Goal: Information Seeking & Learning: Understand process/instructions

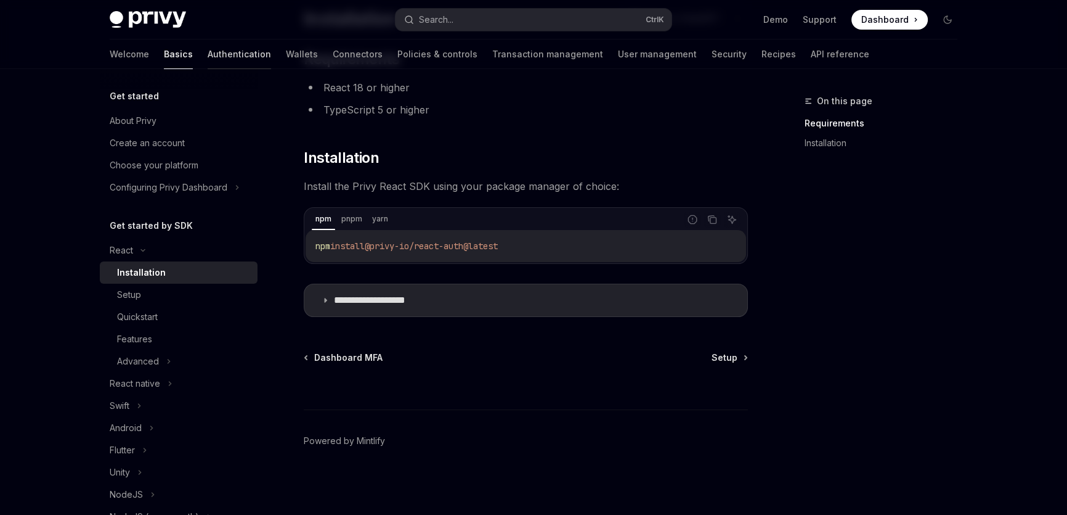
click at [208, 43] on link "Authentication" at bounding box center [239, 54] width 63 height 30
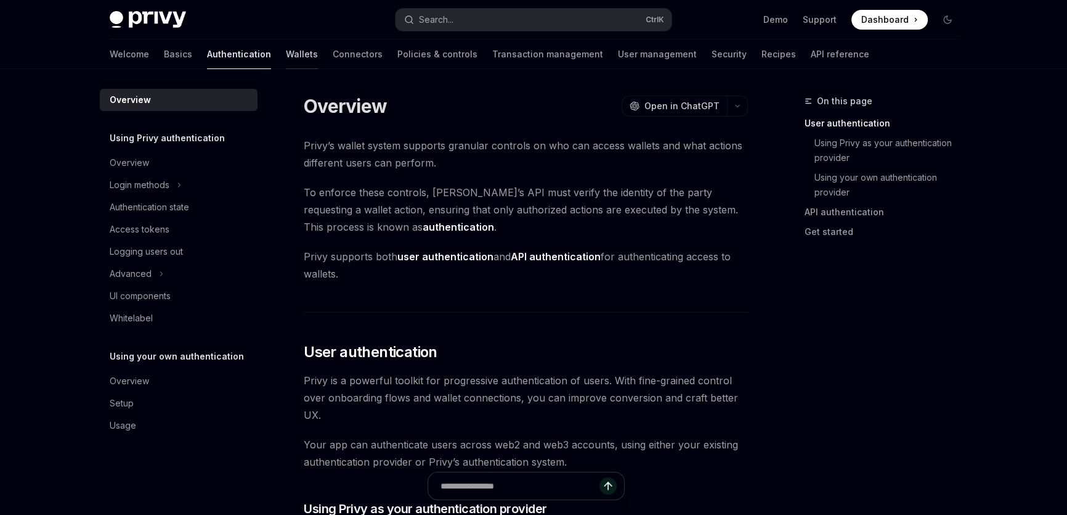
click at [286, 55] on link "Wallets" at bounding box center [302, 54] width 32 height 30
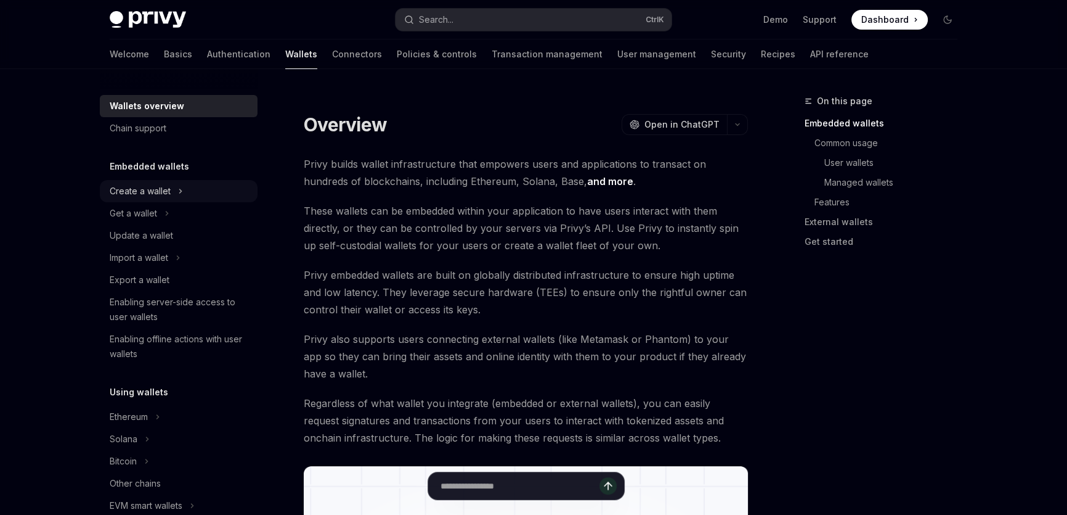
click at [176, 192] on button "Create a wallet" at bounding box center [179, 191] width 158 height 22
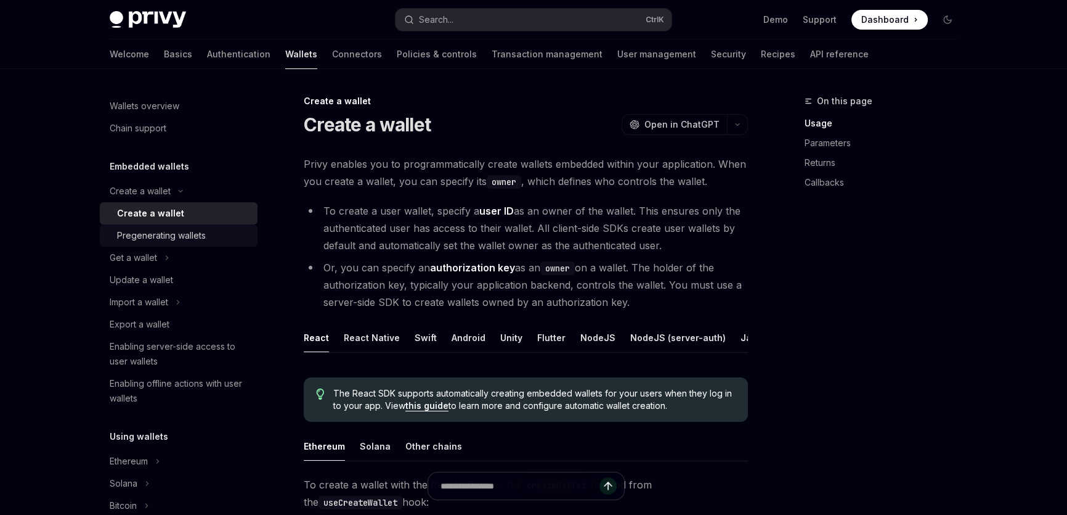
click at [185, 227] on link "Pregenerating wallets" at bounding box center [179, 235] width 158 height 22
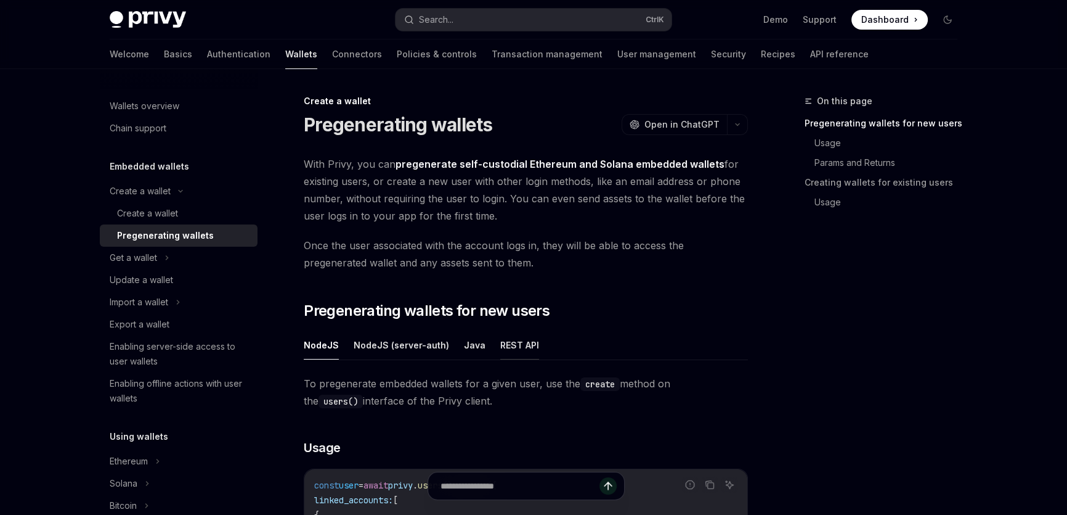
click at [505, 345] on button "REST API" at bounding box center [519, 344] width 39 height 29
type textarea "*"
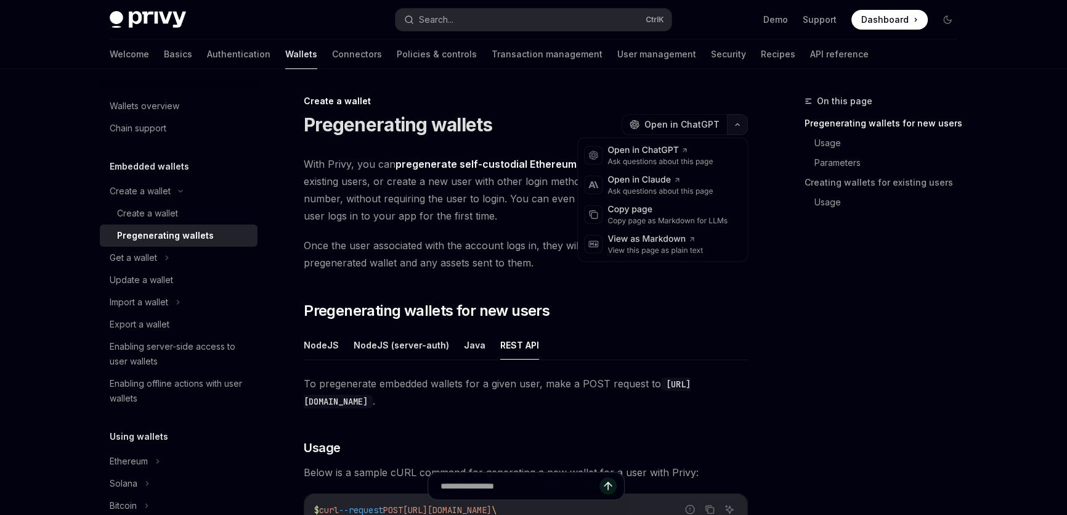
click at [746, 131] on button "button" at bounding box center [737, 124] width 21 height 21
click at [678, 240] on div "View as Markdown" at bounding box center [656, 239] width 96 height 12
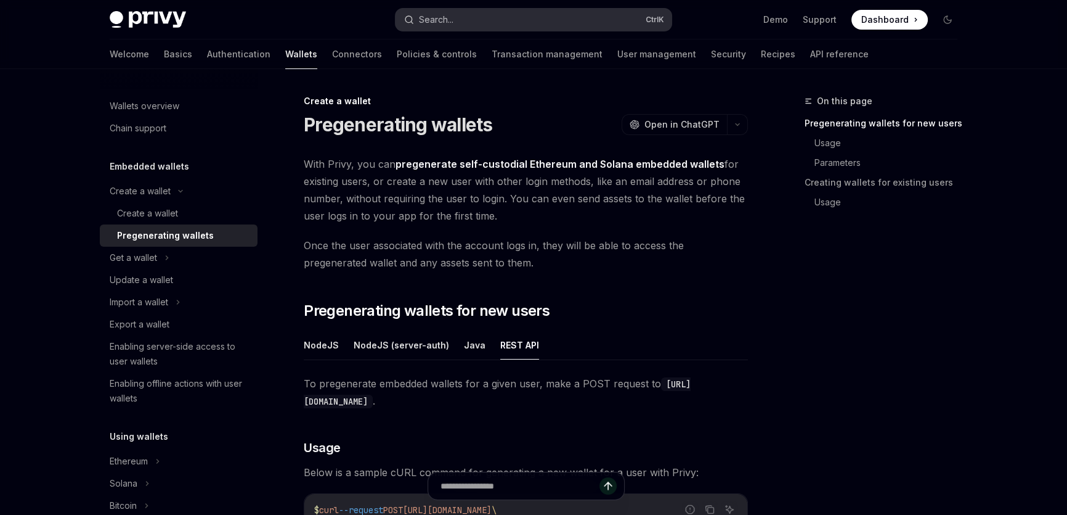
click at [487, 19] on button "Search... Ctrl K" at bounding box center [534, 20] width 276 height 22
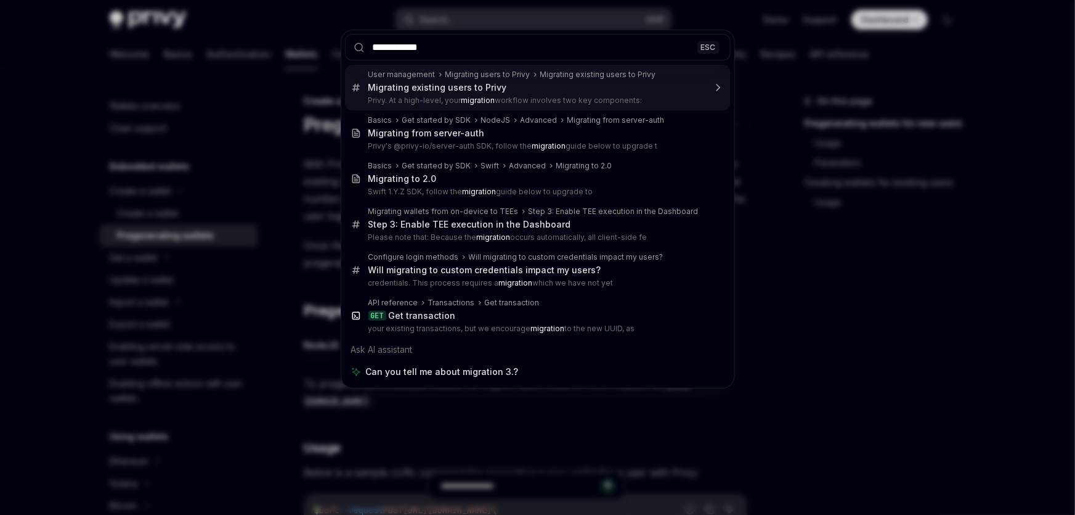
type input "**********"
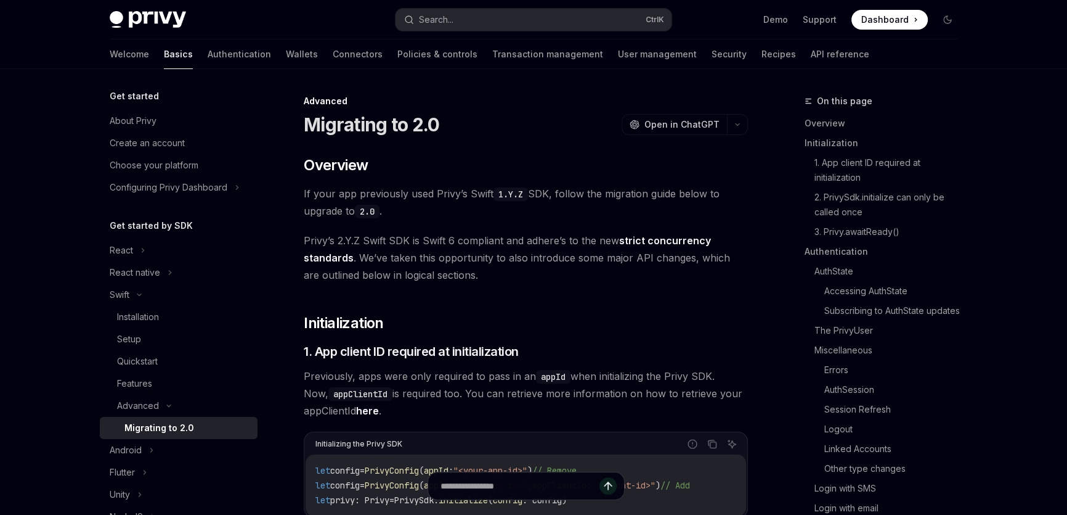
scroll to position [68, 0]
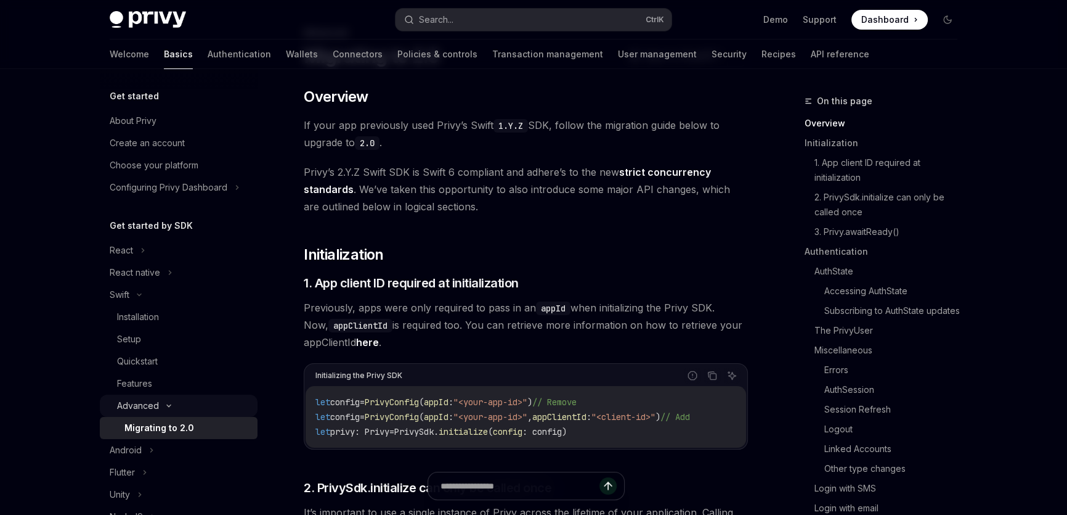
click at [198, 397] on button "Advanced" at bounding box center [179, 405] width 158 height 22
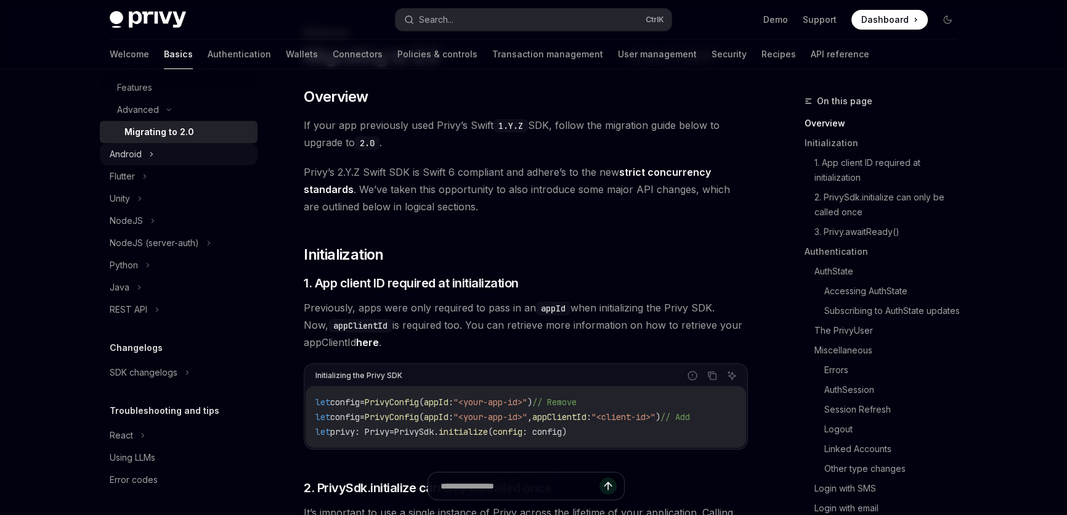
scroll to position [15, 0]
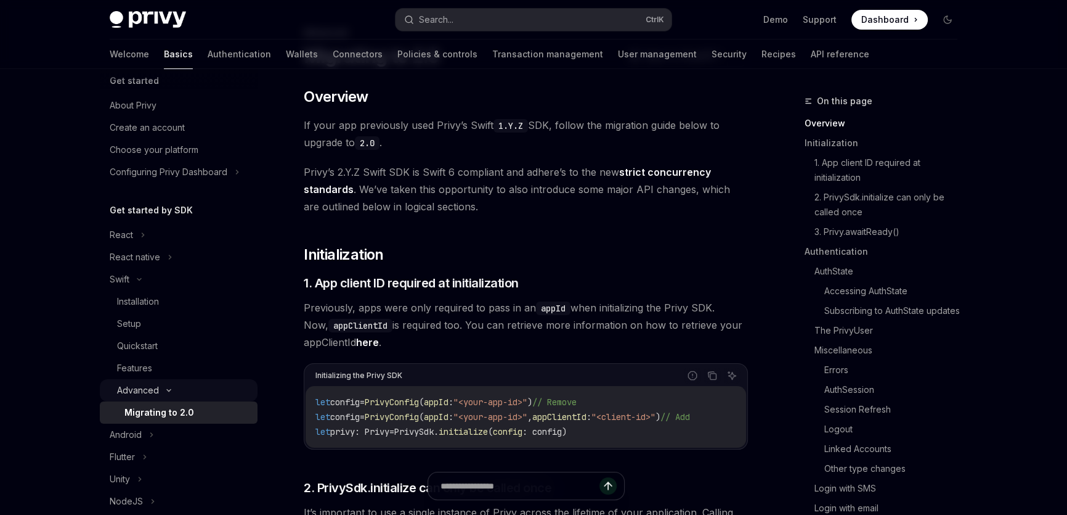
click at [172, 388] on icon at bounding box center [168, 390] width 15 height 5
click at [172, 387] on button "Advanced" at bounding box center [179, 390] width 158 height 22
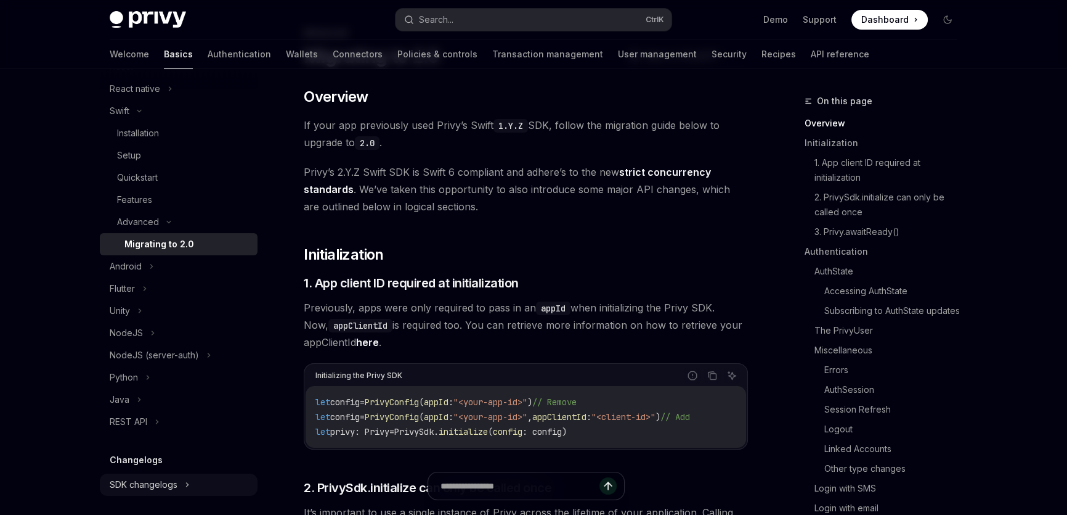
scroll to position [296, 0]
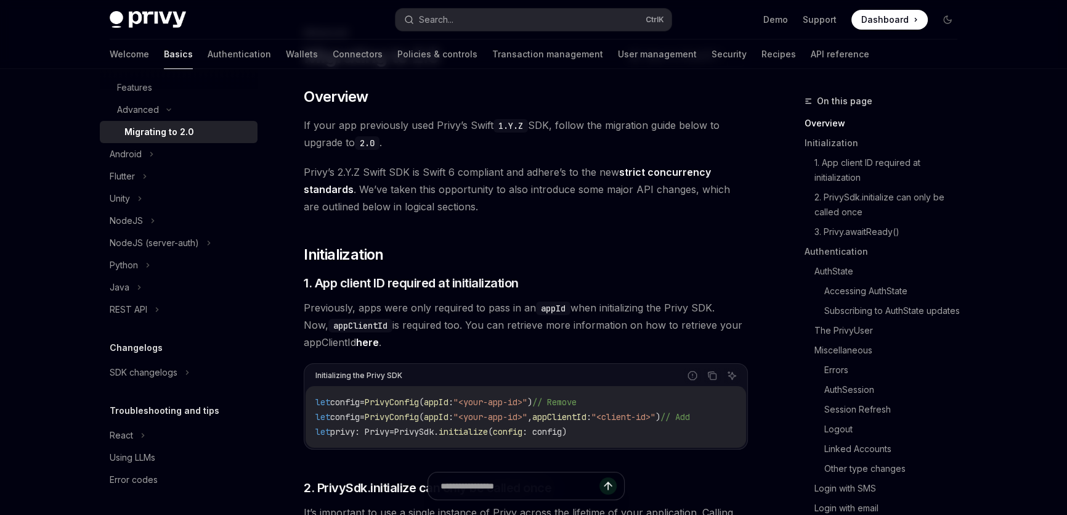
click at [170, 348] on div "Changelogs" at bounding box center [179, 347] width 158 height 15
click at [173, 312] on button "REST API" at bounding box center [179, 309] width 158 height 22
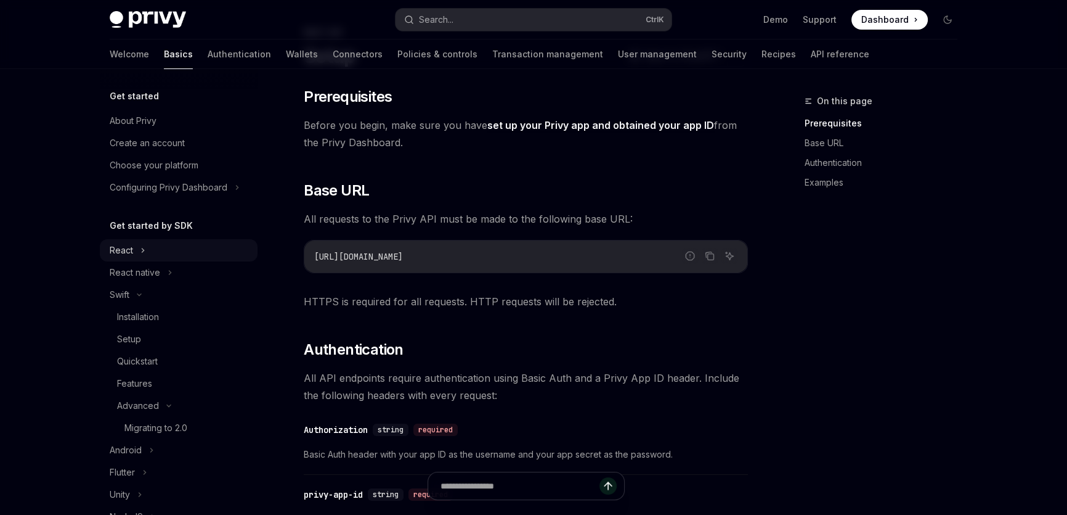
scroll to position [12, 0]
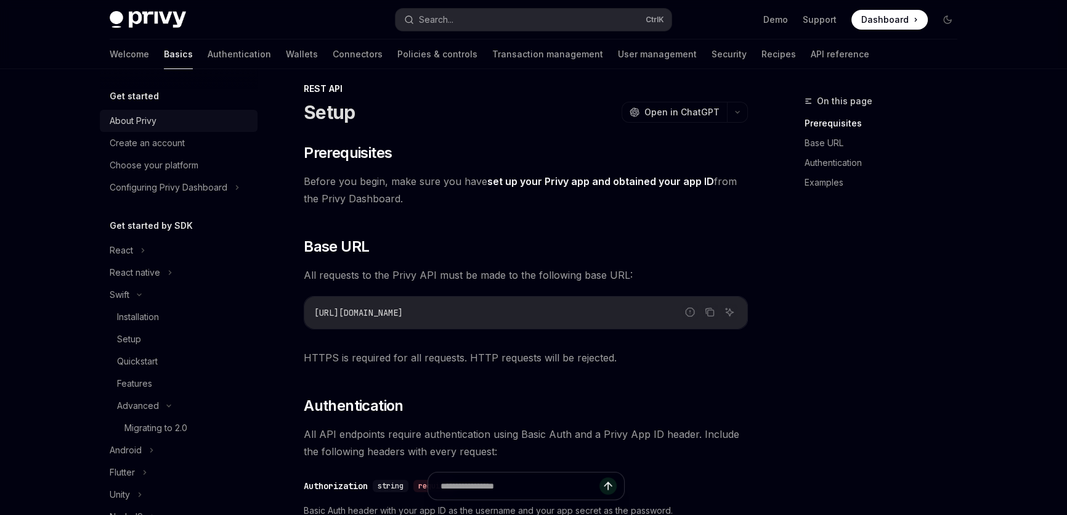
click at [185, 125] on div "About Privy" at bounding box center [180, 120] width 141 height 15
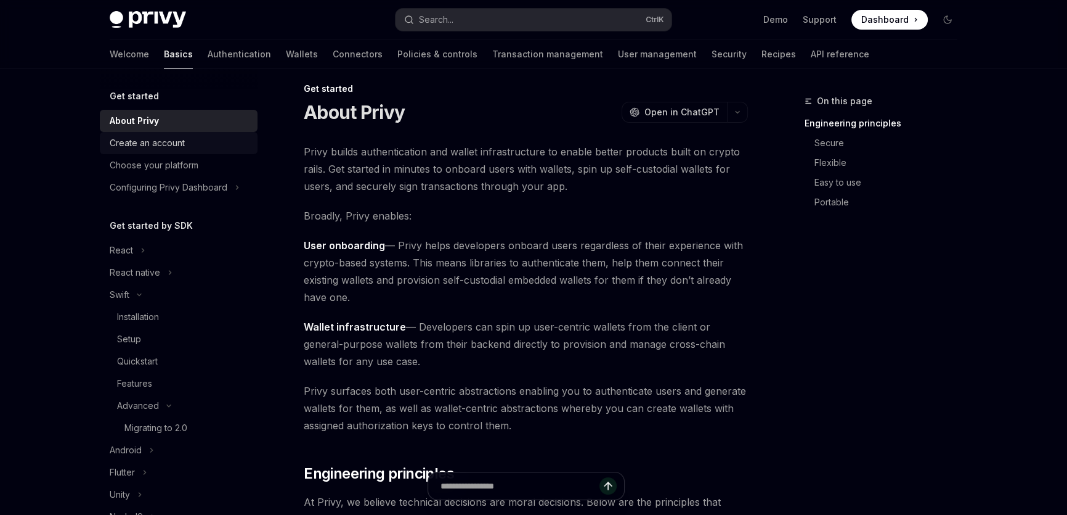
click at [181, 139] on div "Create an account" at bounding box center [147, 143] width 75 height 15
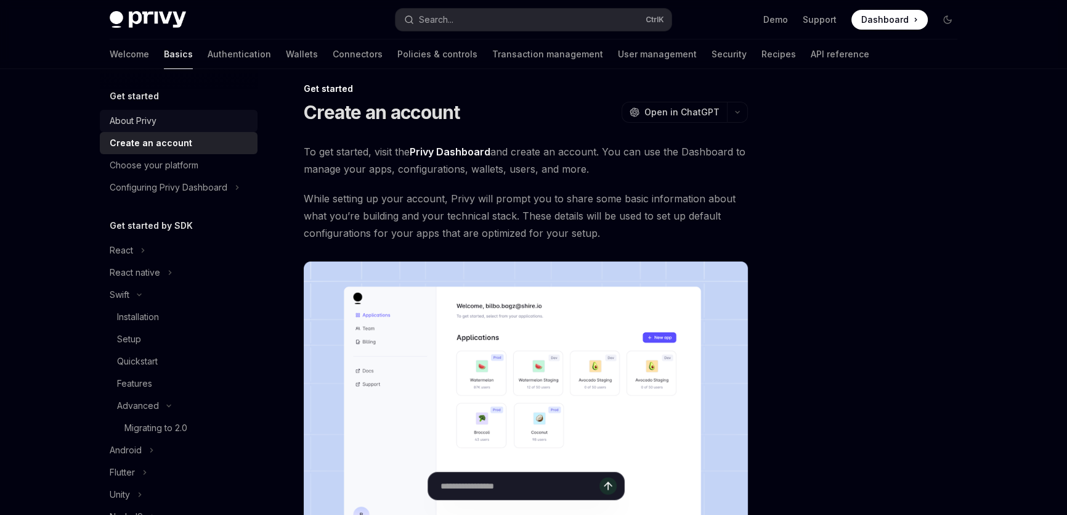
click at [183, 128] on link "About Privy" at bounding box center [179, 121] width 158 height 22
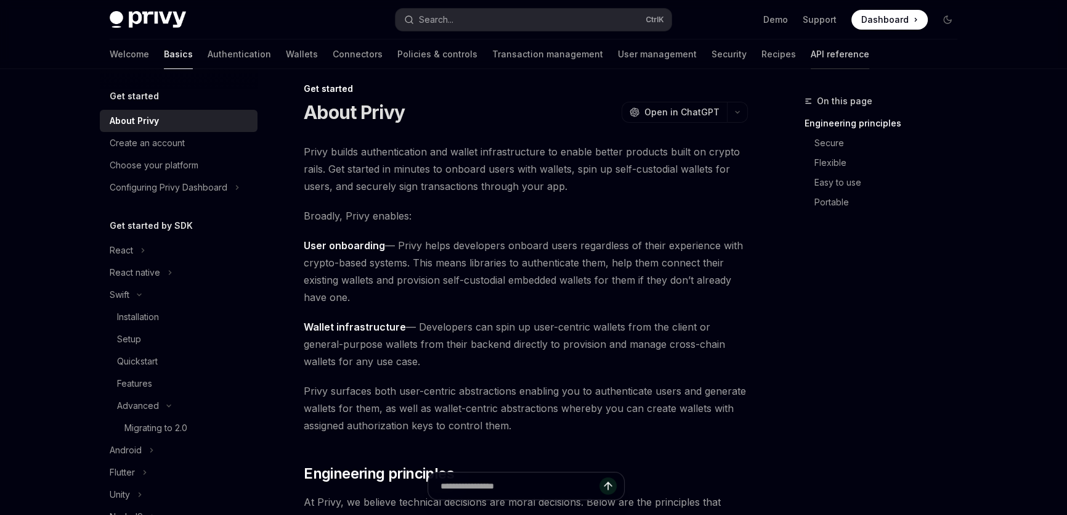
click at [811, 57] on link "API reference" at bounding box center [840, 54] width 59 height 30
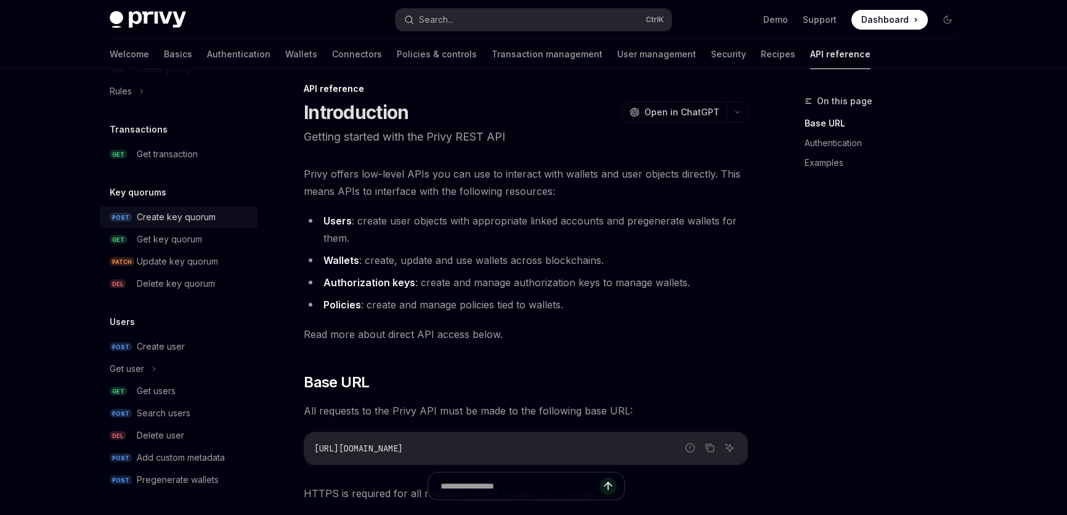
scroll to position [293, 0]
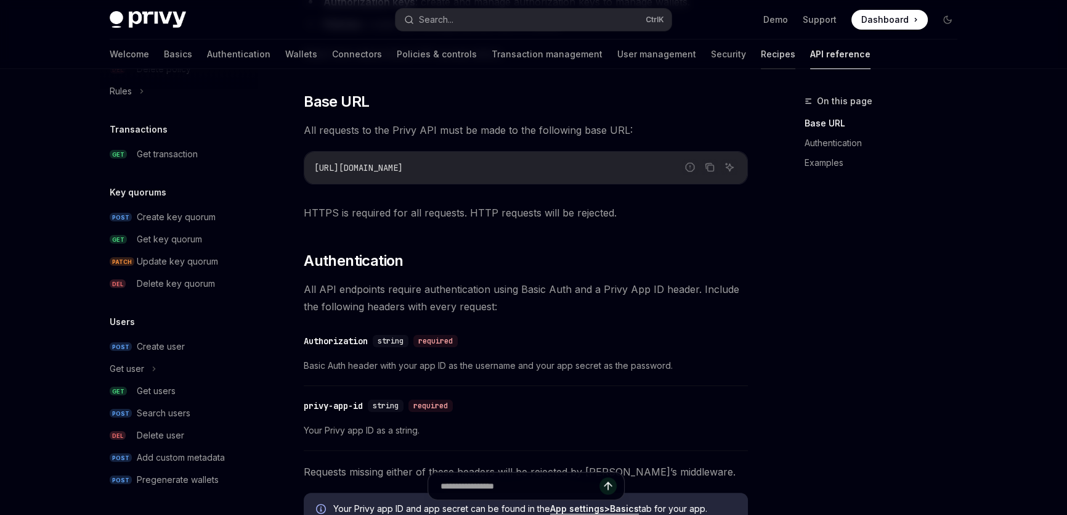
click at [761, 52] on link "Recipes" at bounding box center [778, 54] width 35 height 30
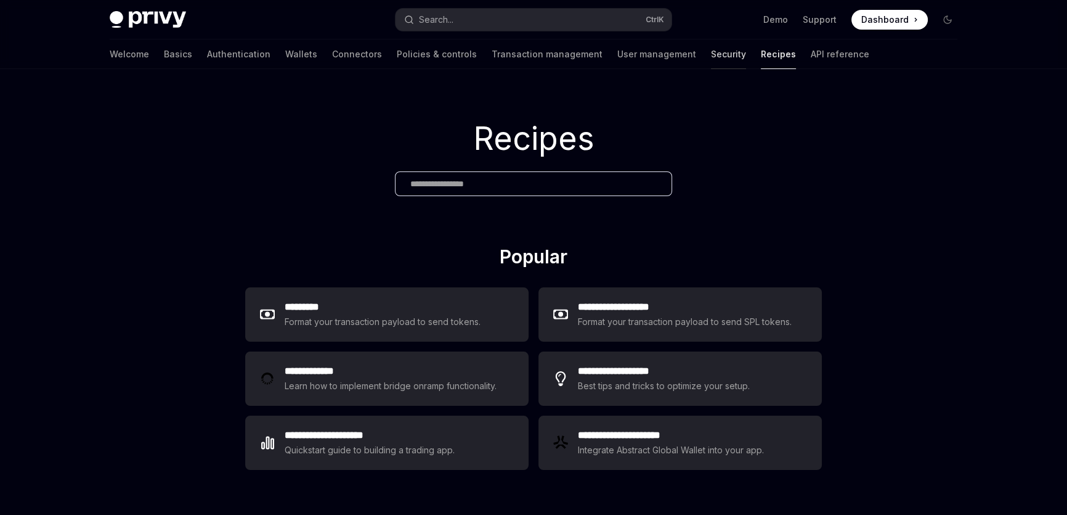
click at [711, 52] on link "Security" at bounding box center [728, 54] width 35 height 30
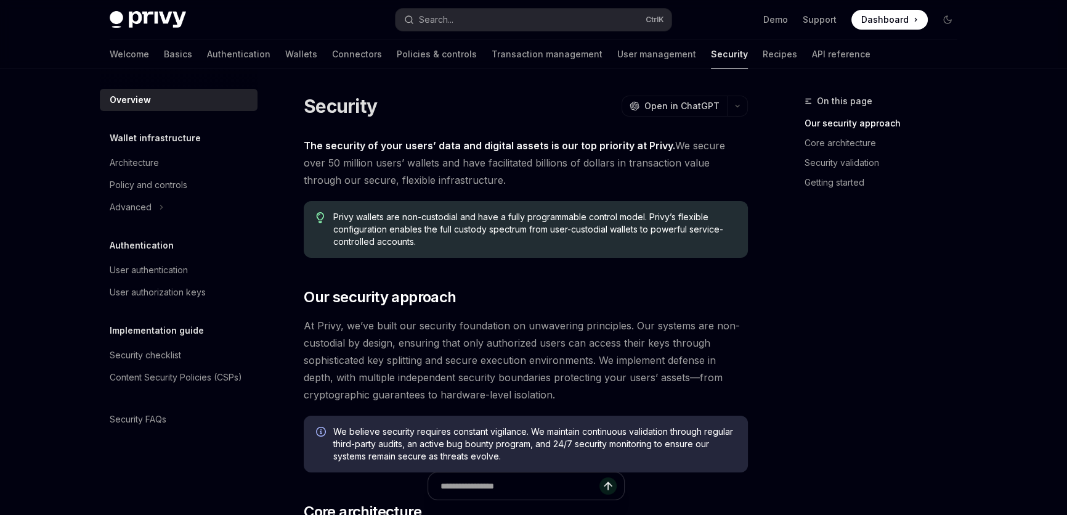
click at [537, 57] on div "Welcome Basics Authentication Wallets Connectors Policies & controls Transactio…" at bounding box center [490, 54] width 761 height 30
click at [617, 57] on link "User management" at bounding box center [656, 54] width 79 height 30
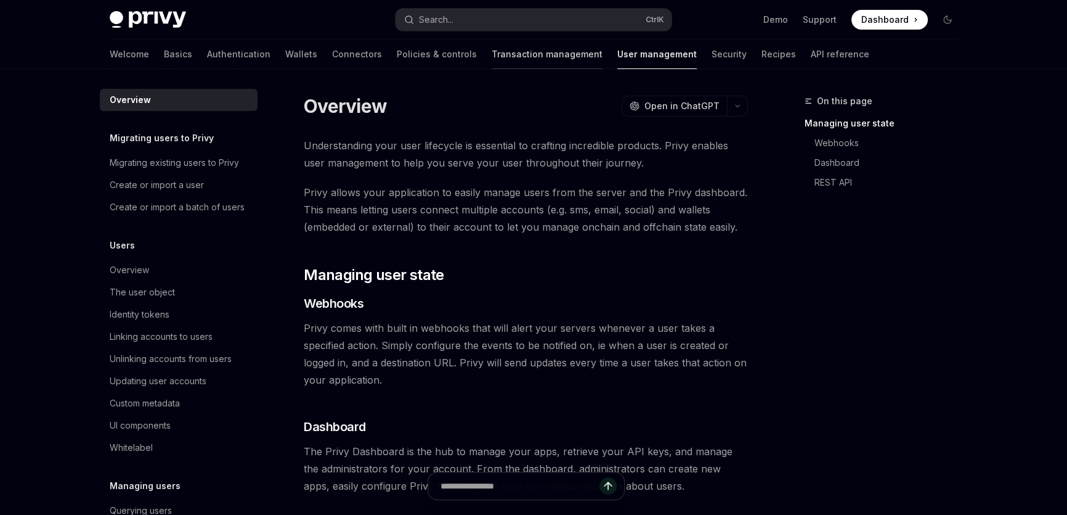
click at [492, 62] on link "Transaction management" at bounding box center [547, 54] width 111 height 30
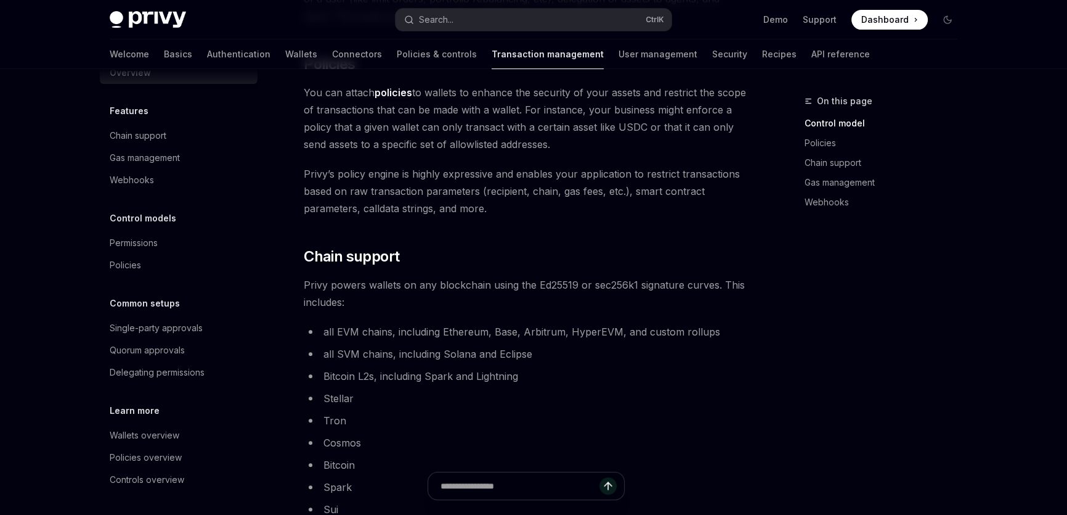
scroll to position [560, 0]
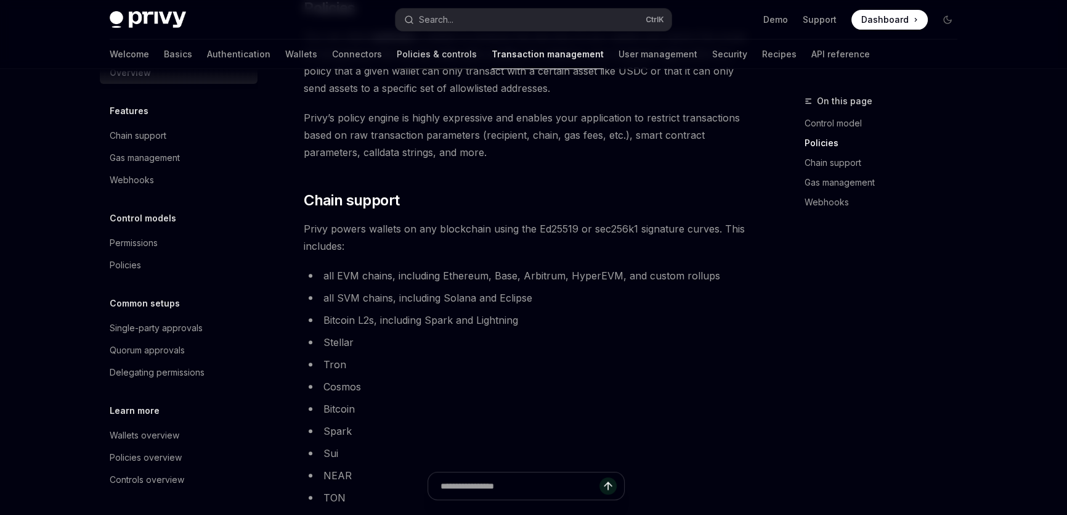
click at [397, 62] on link "Policies & controls" at bounding box center [437, 54] width 80 height 30
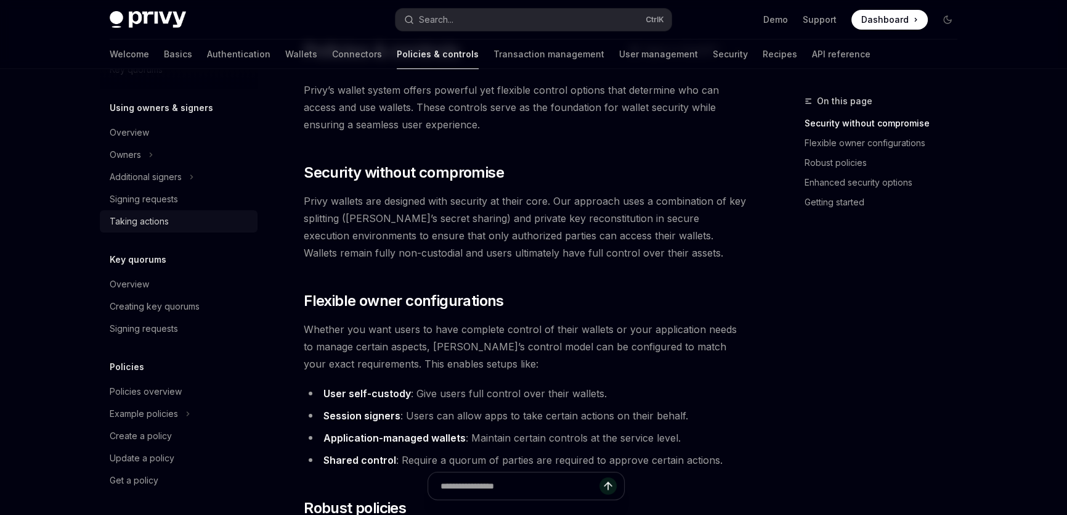
scroll to position [280, 0]
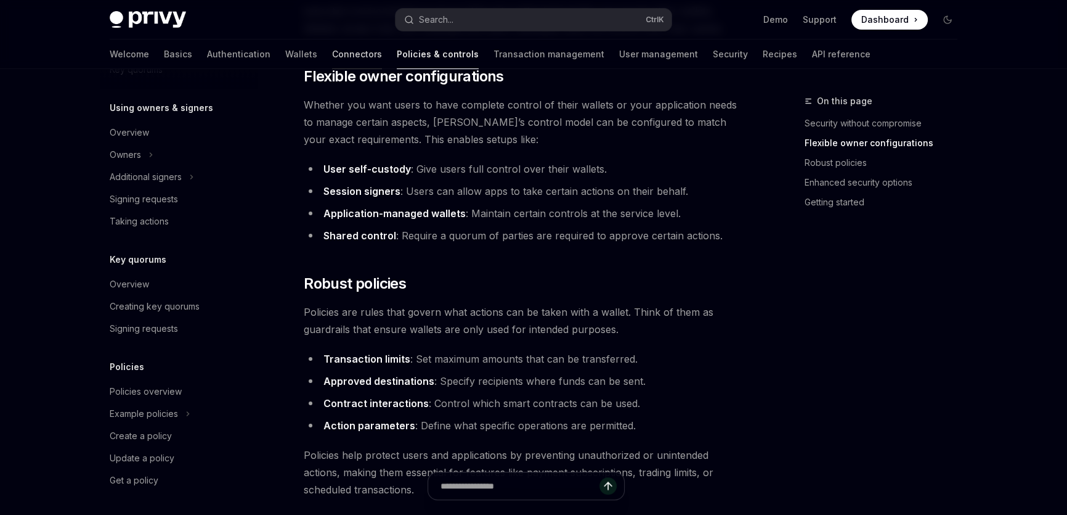
click at [332, 51] on link "Connectors" at bounding box center [357, 54] width 50 height 30
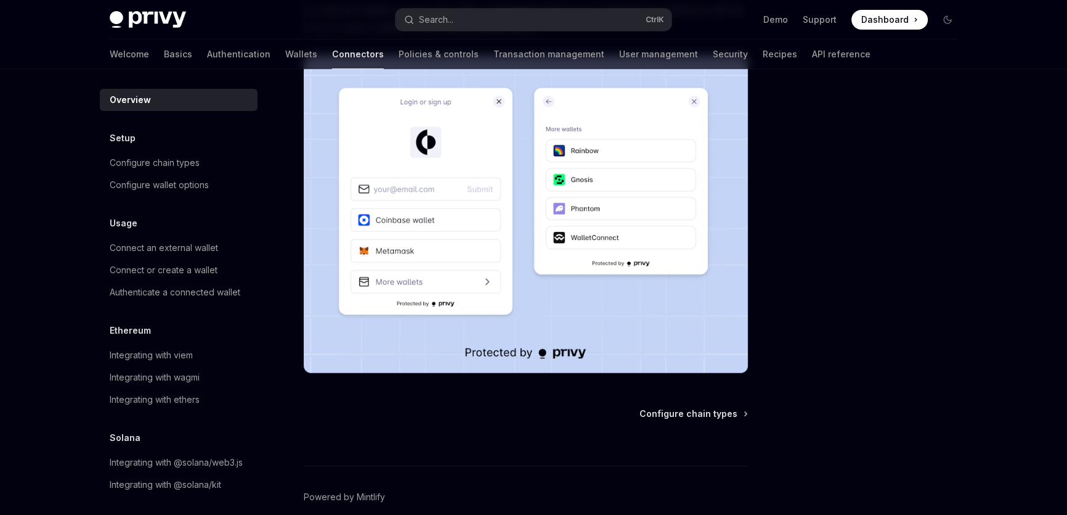
scroll to position [20, 0]
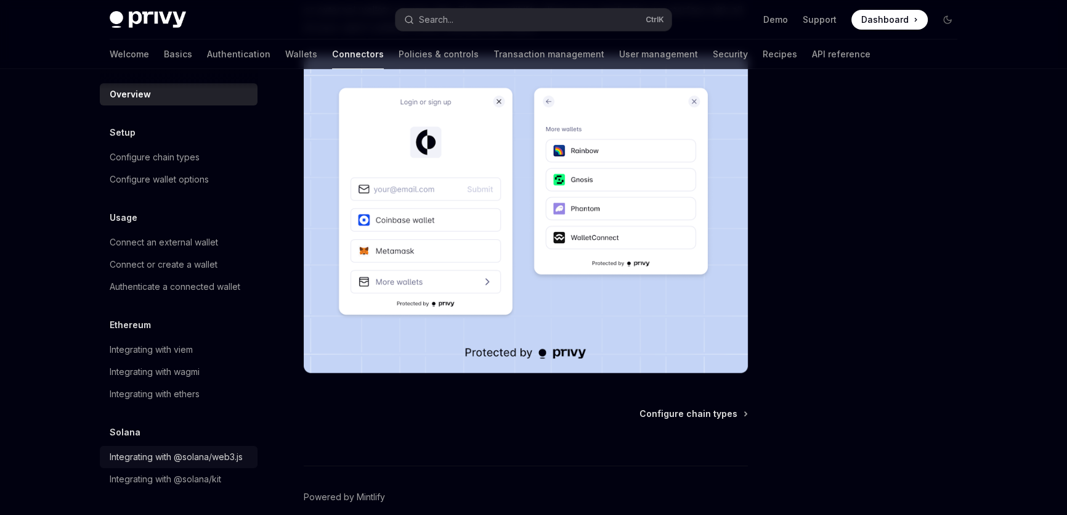
click at [163, 449] on div "Integrating with @solana/web3.js" at bounding box center [176, 456] width 133 height 15
type textarea "*"
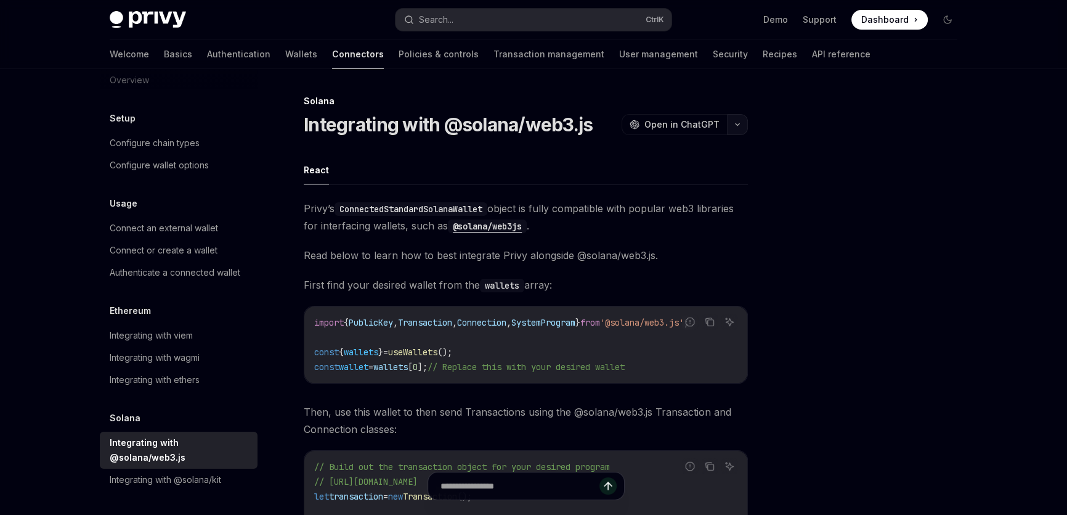
drag, startPoint x: 748, startPoint y: 117, endPoint x: 740, endPoint y: 123, distance: 9.7
click at [744, 120] on div "Solana Integrating with @solana/web3.js OpenAI Open in ChatGPT OpenAI Open in C…" at bounding box center [410, 509] width 680 height 830
click at [738, 123] on icon "button" at bounding box center [737, 124] width 15 height 5
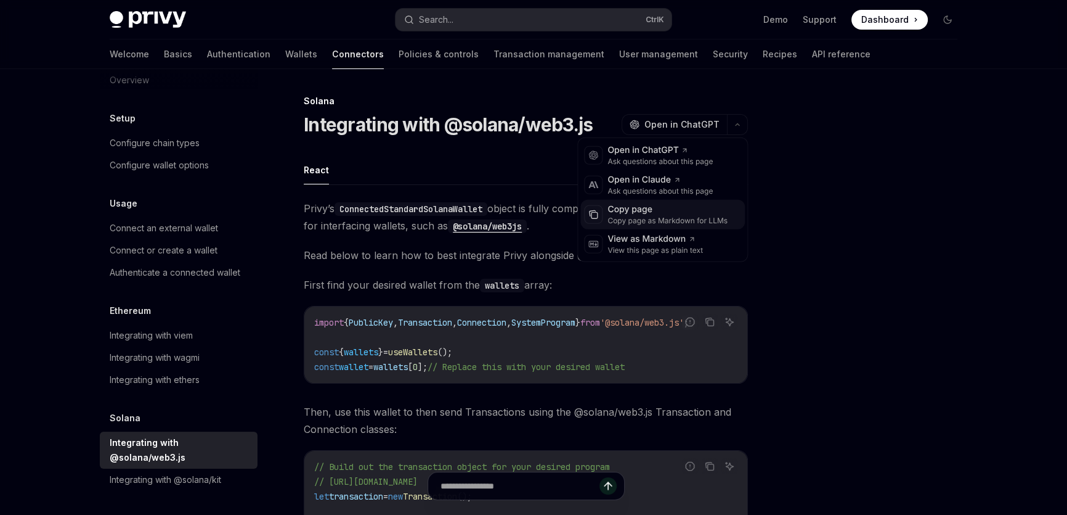
click at [703, 216] on div "Copy page as Markdown for LLMs" at bounding box center [668, 221] width 120 height 10
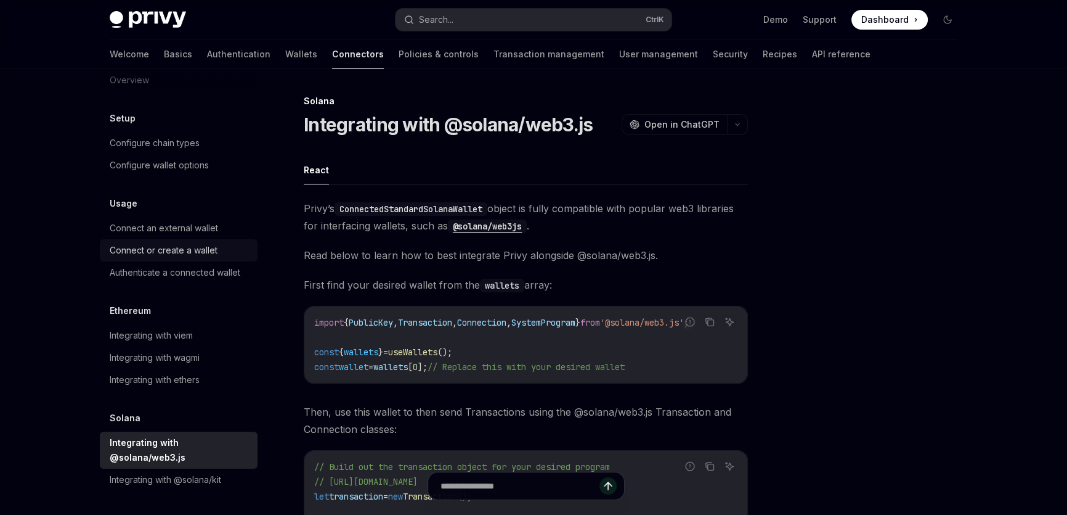
scroll to position [112, 0]
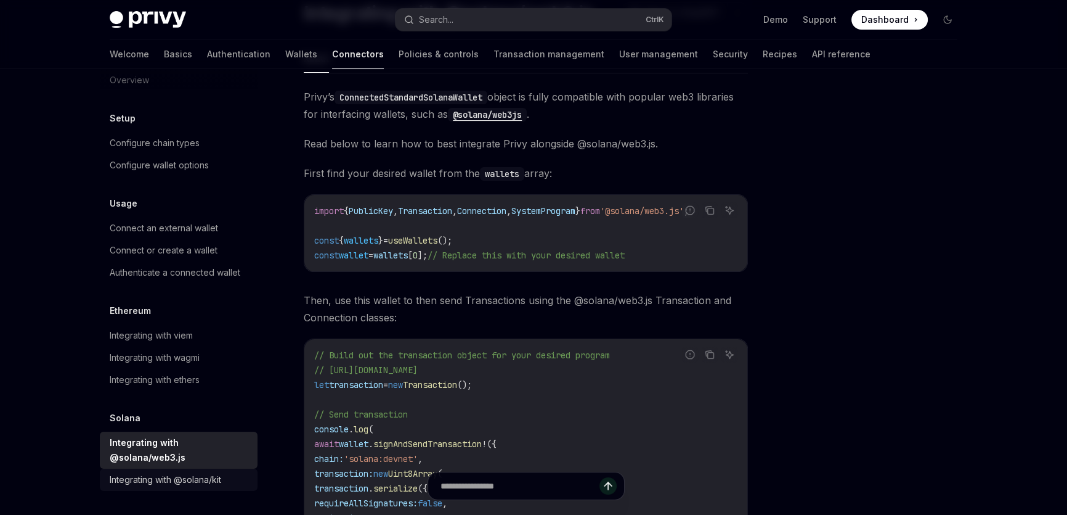
click at [198, 468] on link "Integrating with @solana/kit" at bounding box center [179, 479] width 158 height 22
type textarea "*"
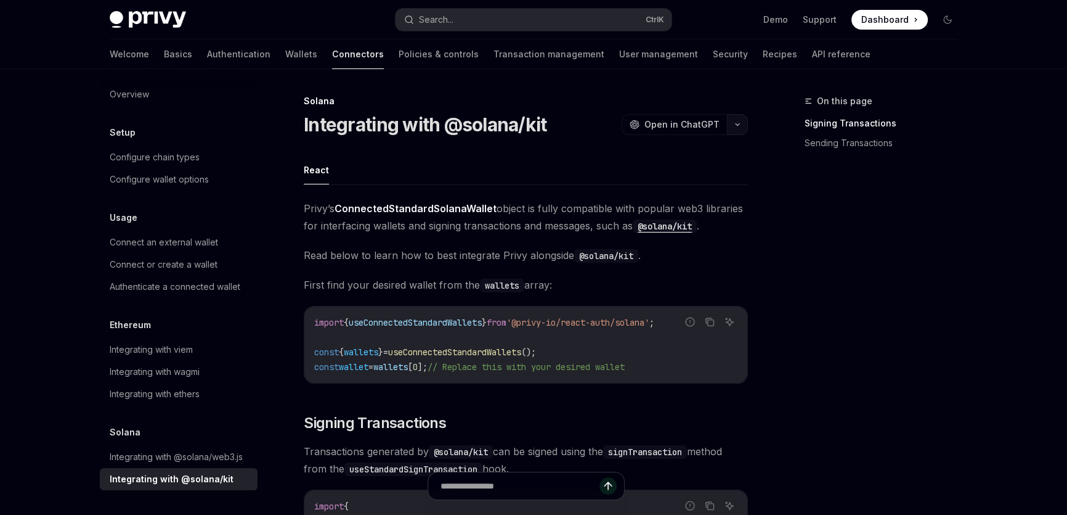
drag, startPoint x: 751, startPoint y: 128, endPoint x: 744, endPoint y: 126, distance: 6.6
click at [744, 126] on icon "button" at bounding box center [737, 124] width 15 height 5
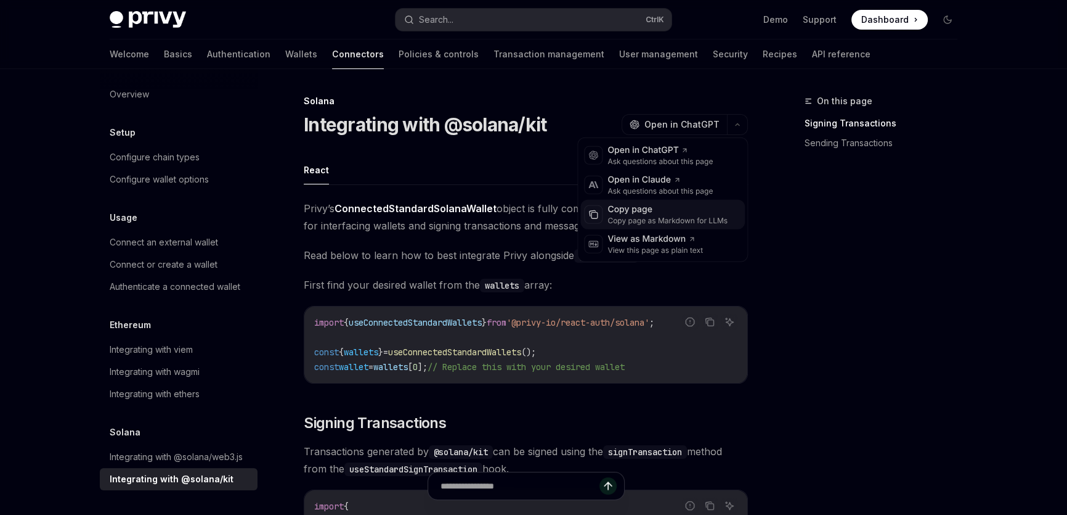
click at [676, 220] on div "Copy page as Markdown for LLMs" at bounding box center [668, 221] width 120 height 10
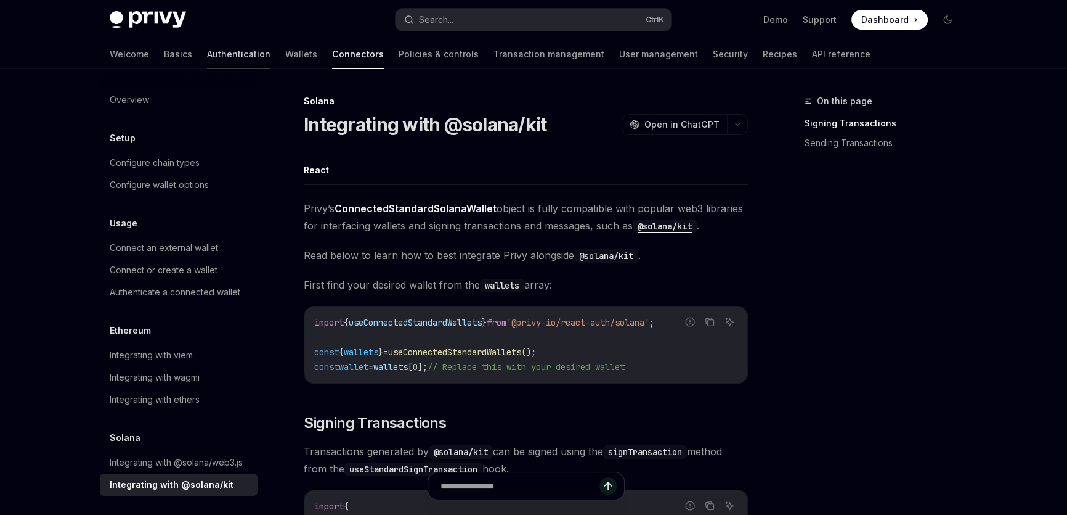
click at [207, 49] on link "Authentication" at bounding box center [238, 54] width 63 height 30
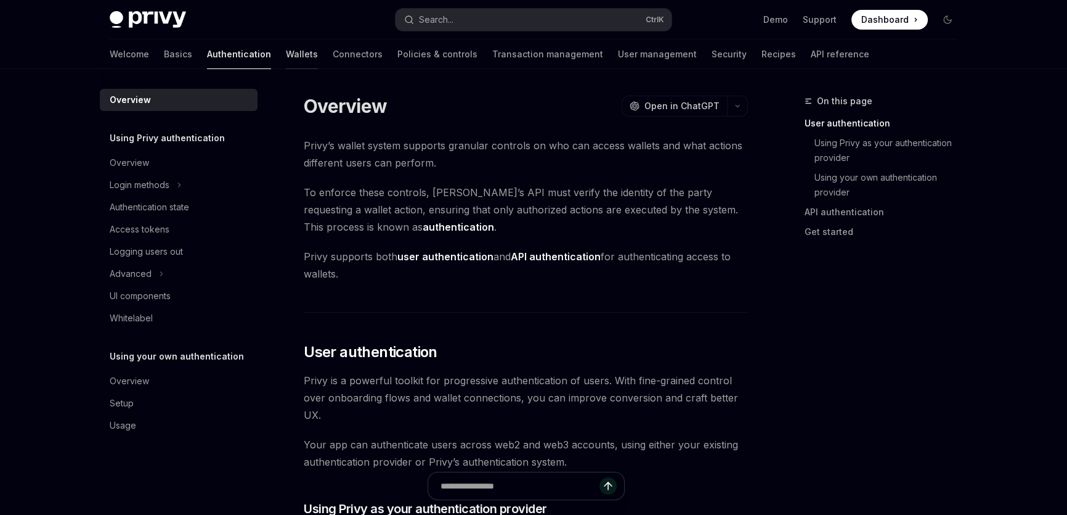
click at [286, 47] on link "Wallets" at bounding box center [302, 54] width 32 height 30
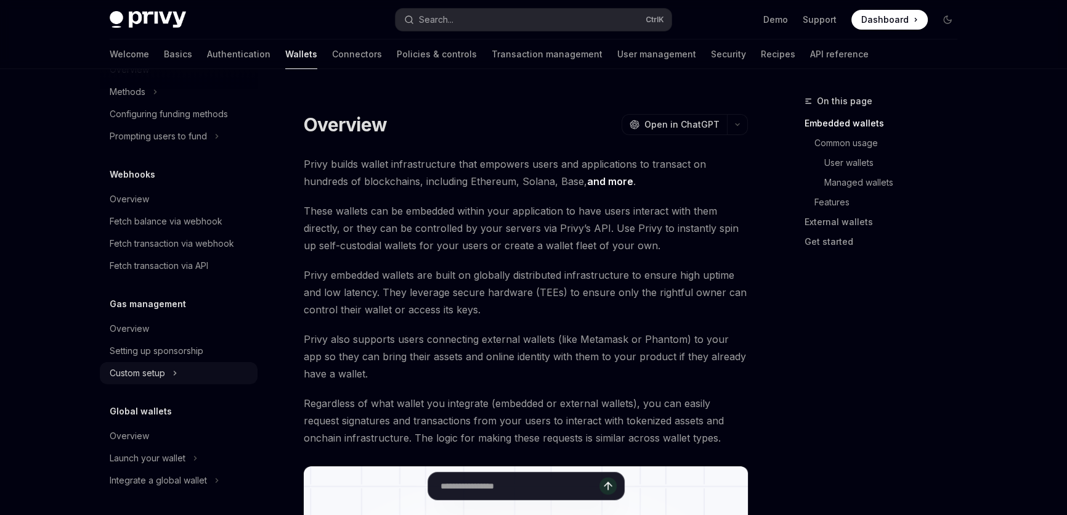
click at [203, 381] on button "Custom setup" at bounding box center [179, 373] width 158 height 22
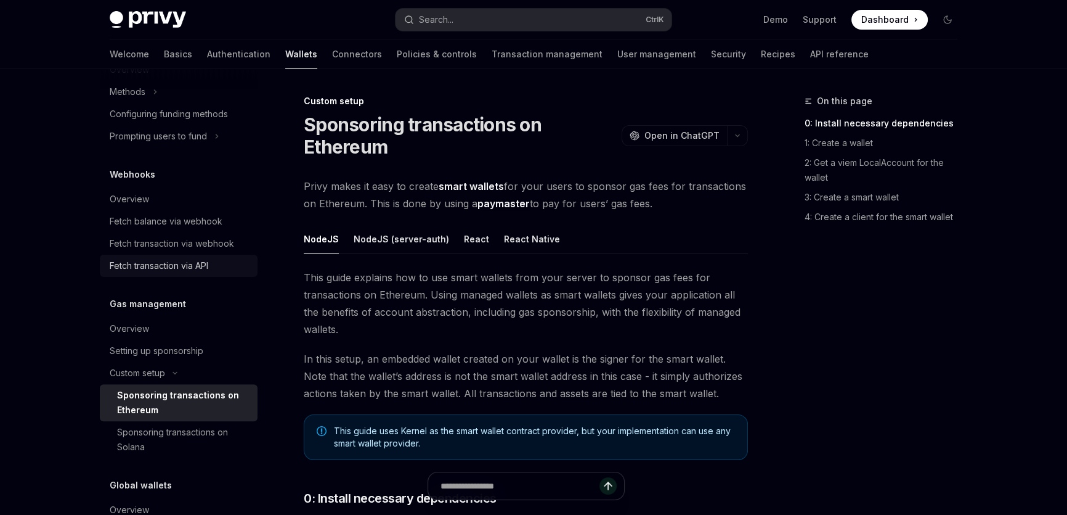
click at [203, 263] on div "Fetch transaction via API" at bounding box center [159, 265] width 99 height 15
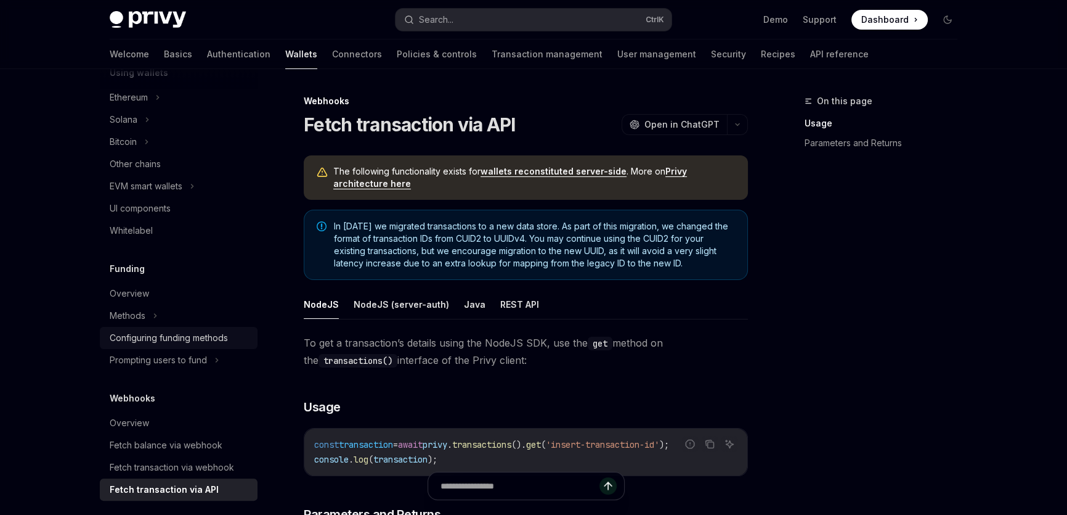
click at [206, 345] on link "Configuring funding methods" at bounding box center [179, 338] width 158 height 22
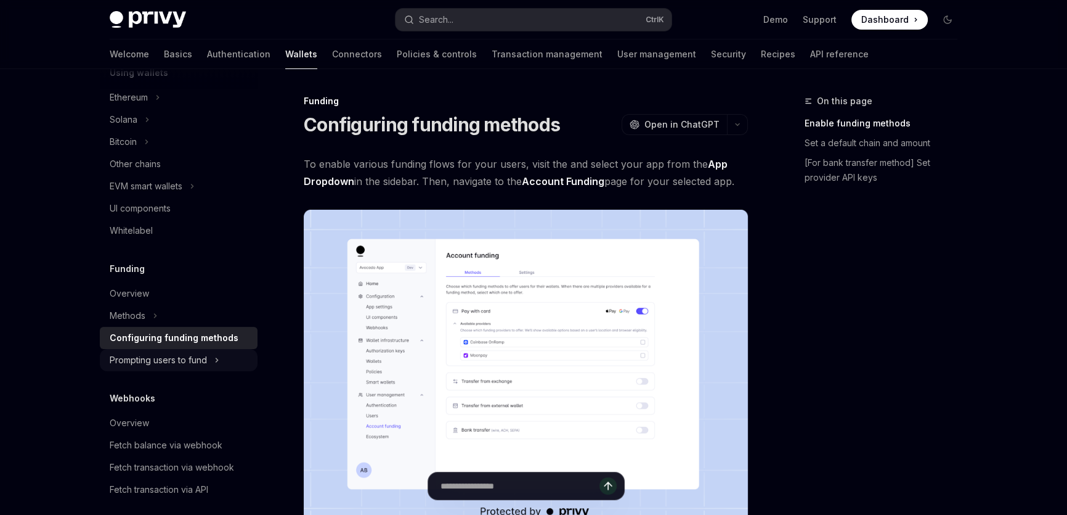
click at [208, 362] on button "Prompting users to fund" at bounding box center [179, 360] width 158 height 22
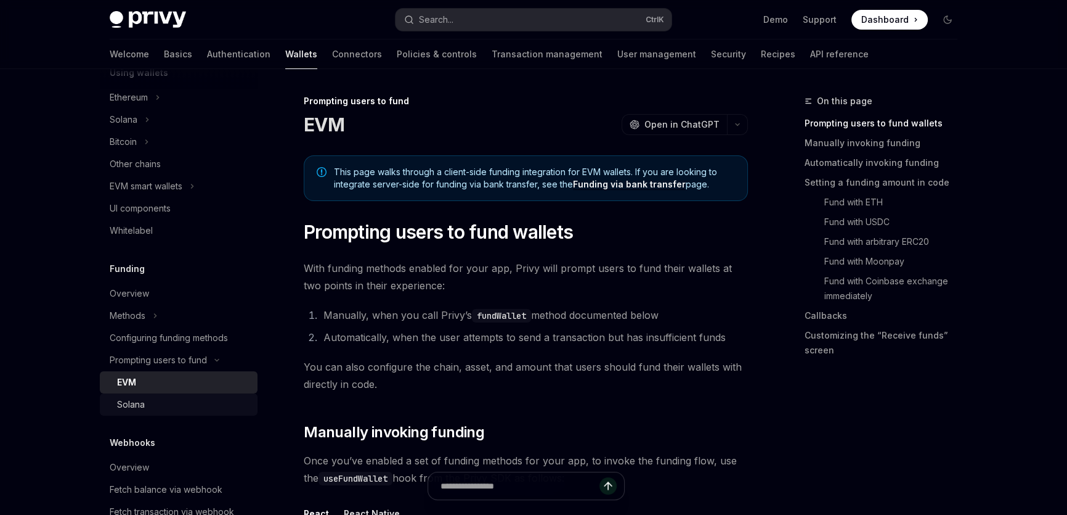
click at [183, 406] on div "Solana" at bounding box center [183, 404] width 133 height 15
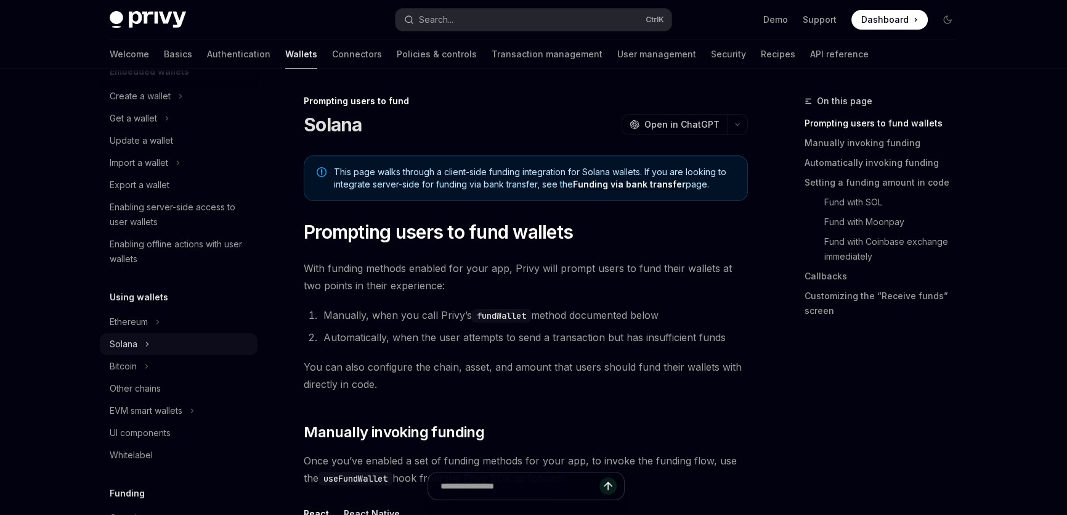
click at [193, 337] on button "Solana" at bounding box center [179, 344] width 158 height 22
type textarea "*"
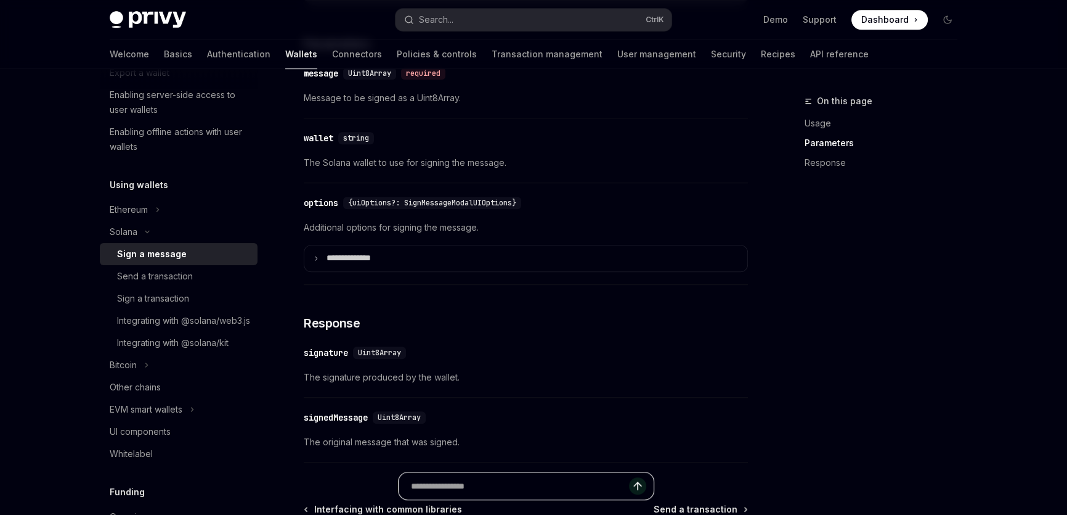
click at [481, 494] on input "Ask a question..." at bounding box center [520, 485] width 218 height 27
type input "**********"
type textarea "*"
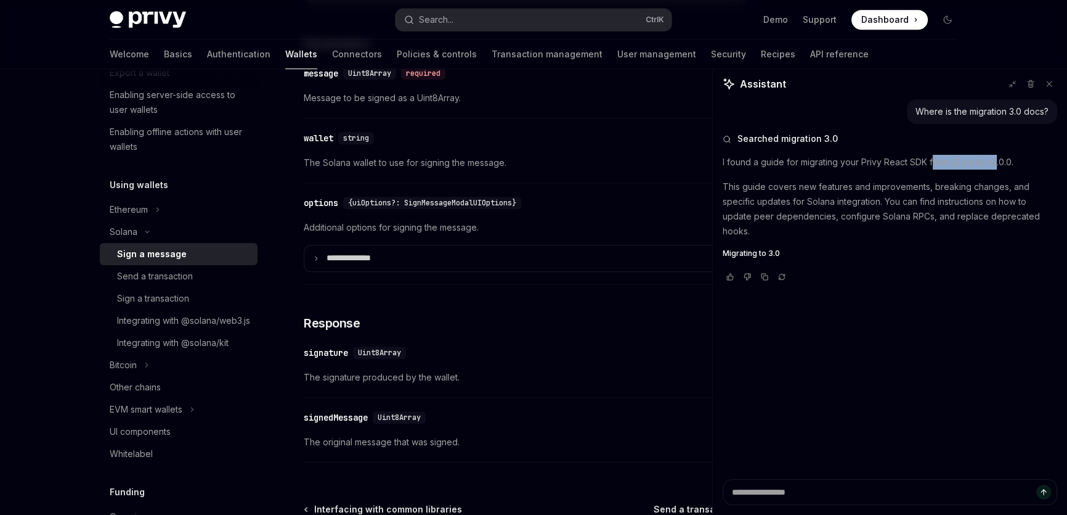
drag, startPoint x: 934, startPoint y: 163, endPoint x: 1011, endPoint y: 155, distance: 76.8
click at [998, 158] on p "I found a guide for migrating your Privy React SDK from v2.x.x to v3.0.0." at bounding box center [890, 162] width 335 height 15
click at [1012, 155] on p "I found a guide for migrating your Privy React SDK from v2.x.x to v3.0.0." at bounding box center [890, 162] width 335 height 15
click at [750, 256] on span "Migrating to 3.0" at bounding box center [751, 253] width 57 height 10
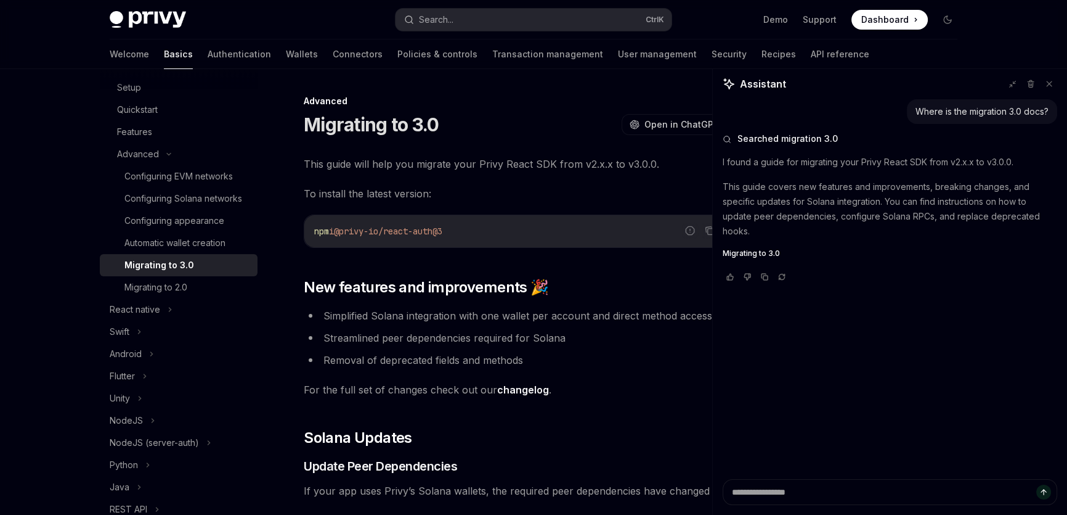
drag, startPoint x: 575, startPoint y: 213, endPoint x: 703, endPoint y: 159, distance: 138.6
click at [1048, 83] on icon at bounding box center [1049, 83] width 5 height 5
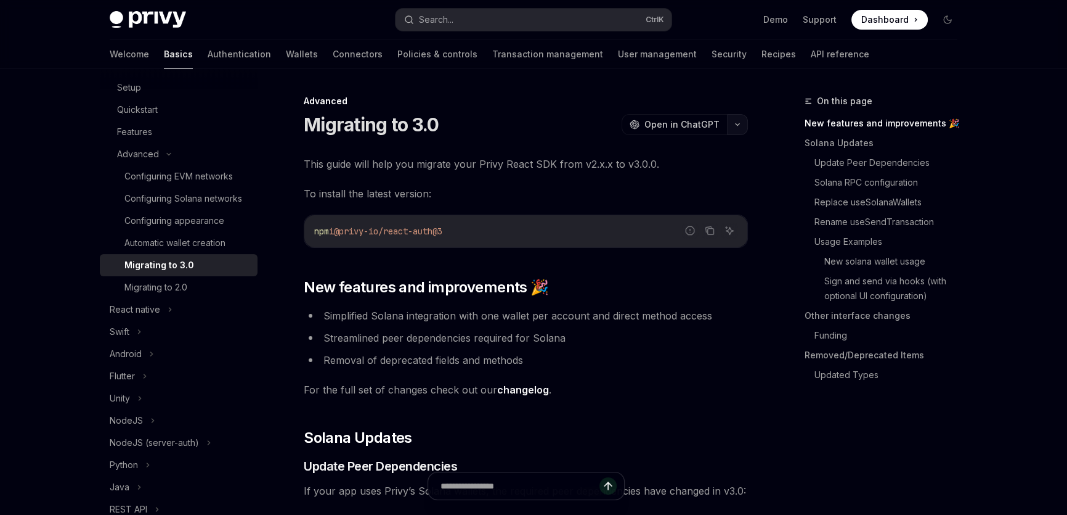
click at [741, 123] on icon "button" at bounding box center [737, 124] width 15 height 5
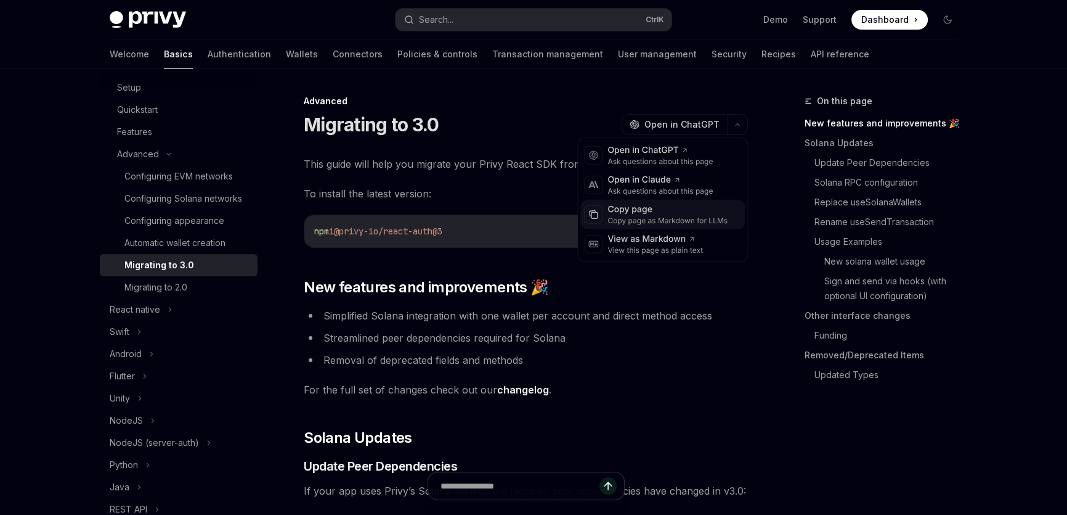
click at [676, 222] on div "Copy page as Markdown for LLMs" at bounding box center [668, 221] width 120 height 10
click at [746, 124] on button "button" at bounding box center [737, 124] width 21 height 21
click at [699, 211] on div "Copy page" at bounding box center [668, 209] width 120 height 12
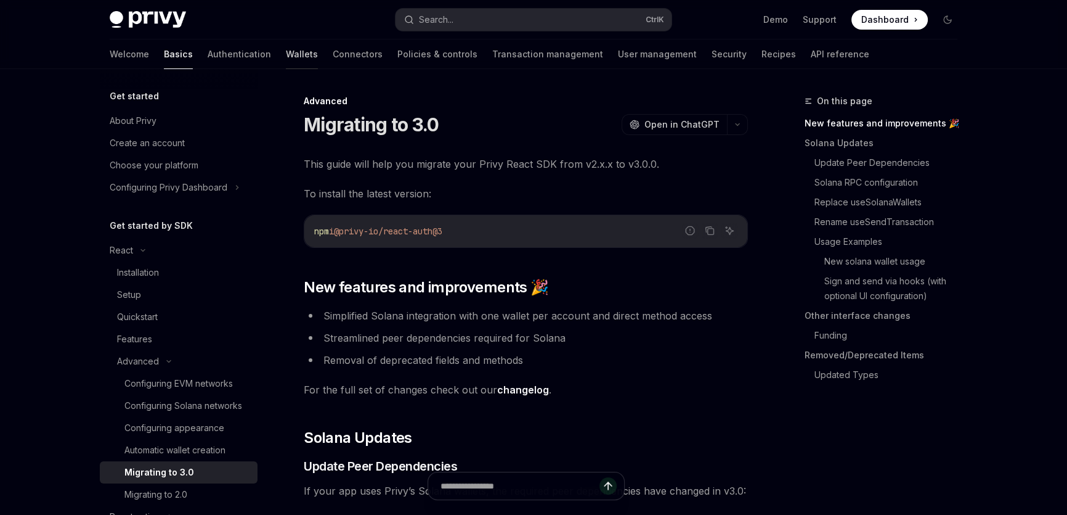
click at [286, 55] on link "Wallets" at bounding box center [302, 54] width 32 height 30
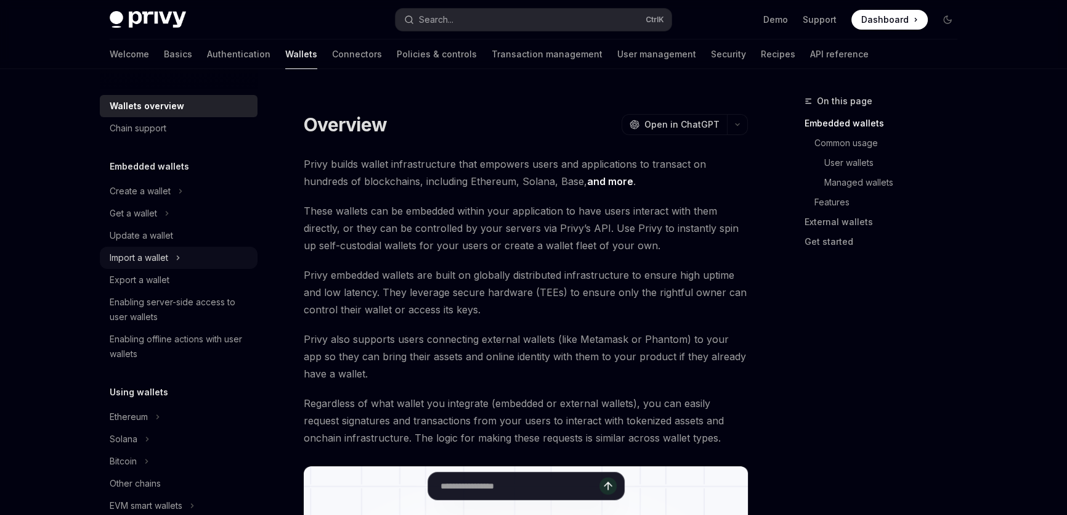
scroll to position [55, 0]
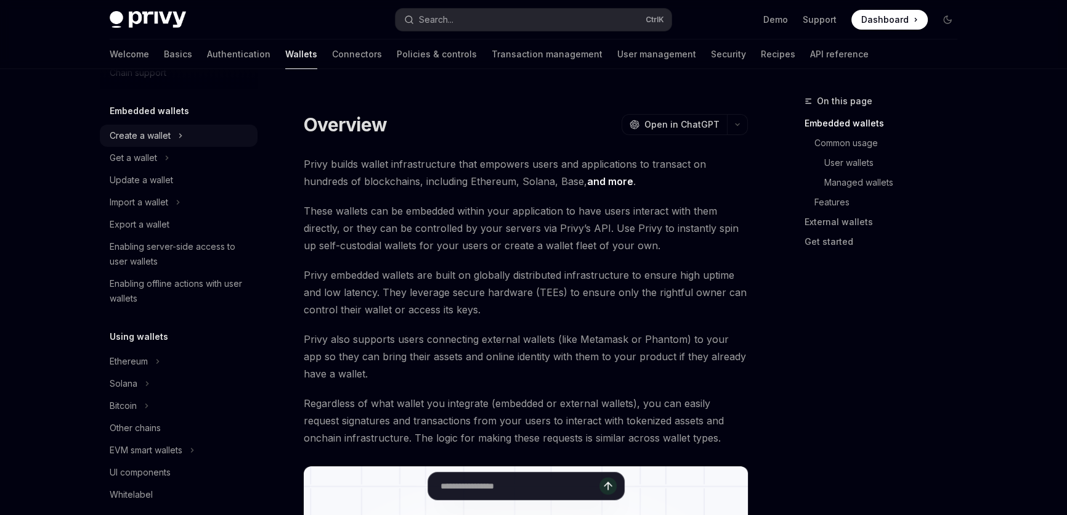
click at [216, 142] on button "Create a wallet" at bounding box center [179, 135] width 158 height 22
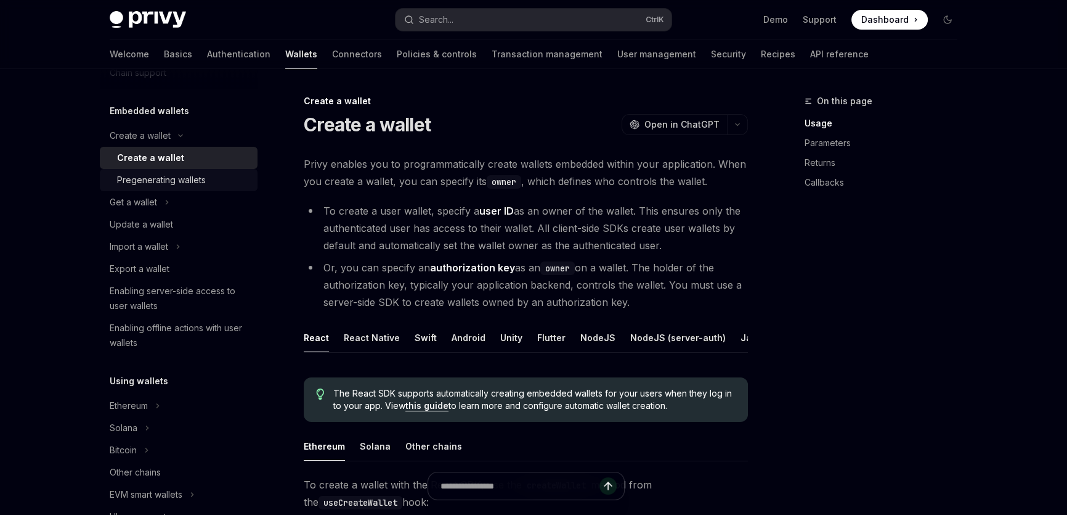
click at [216, 173] on div "Pregenerating wallets" at bounding box center [183, 180] width 133 height 15
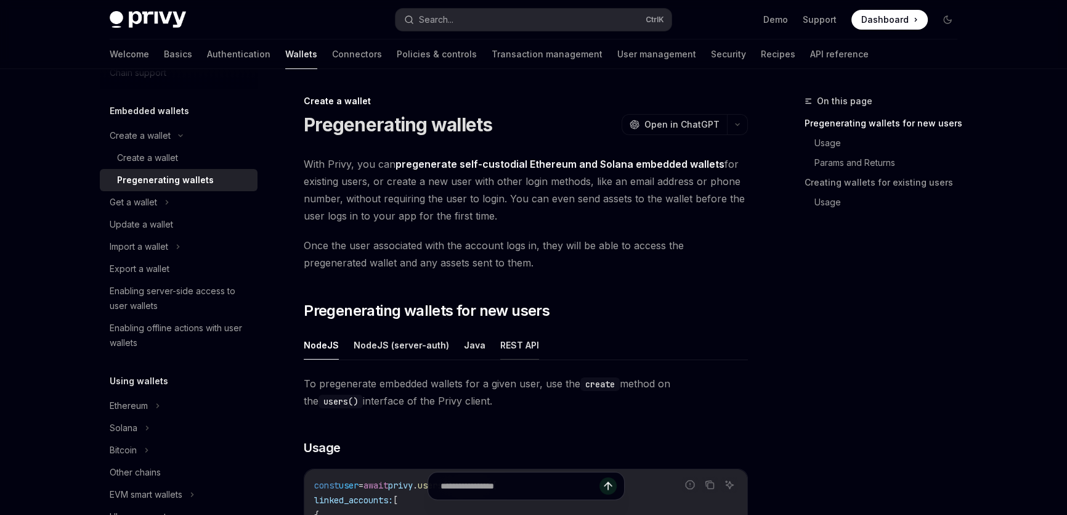
click at [524, 344] on button "REST API" at bounding box center [519, 344] width 39 height 29
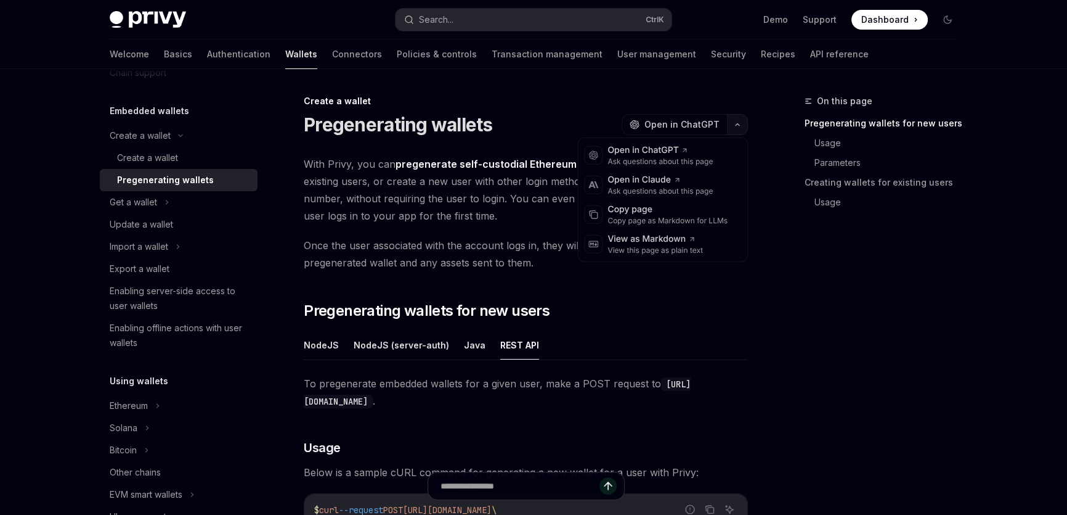
click at [743, 122] on icon "button" at bounding box center [737, 124] width 15 height 5
click at [698, 214] on div "Copy page" at bounding box center [668, 209] width 120 height 12
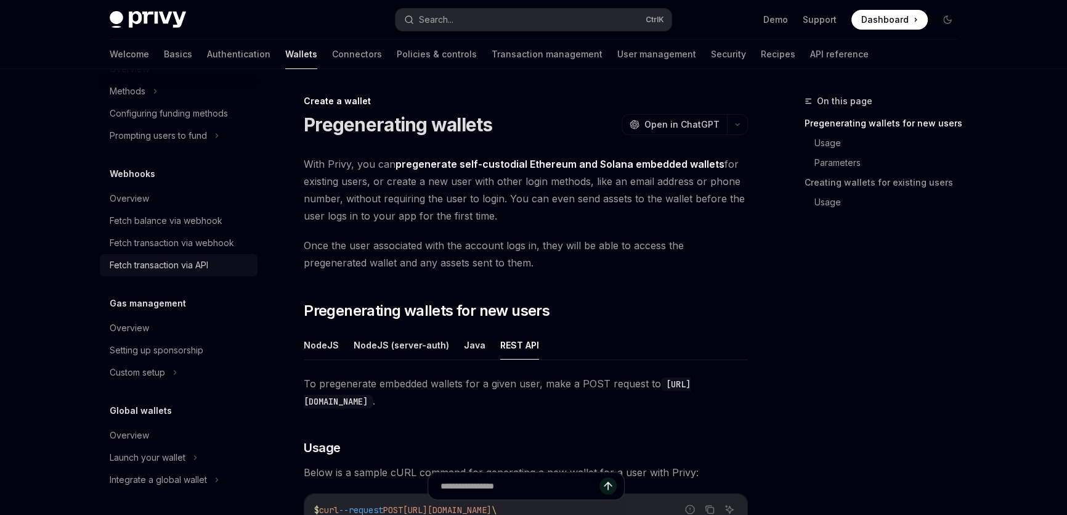
scroll to position [168, 0]
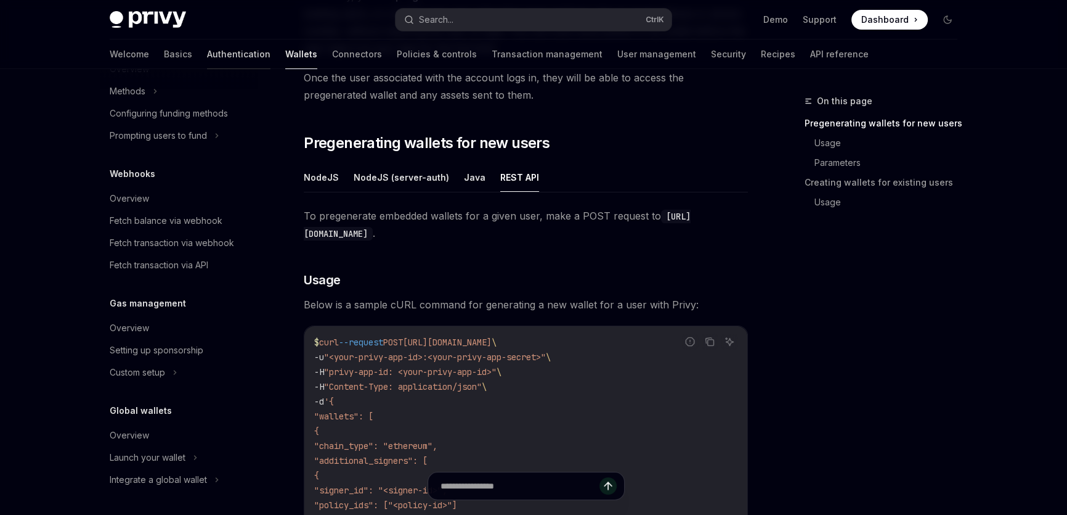
click at [207, 52] on link "Authentication" at bounding box center [238, 54] width 63 height 30
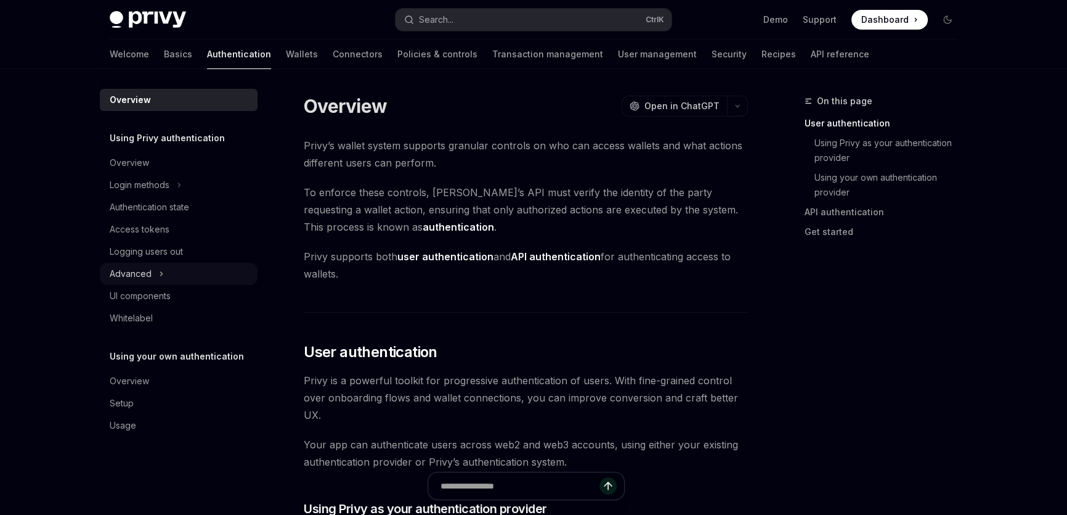
click at [240, 271] on button "Advanced" at bounding box center [179, 274] width 158 height 22
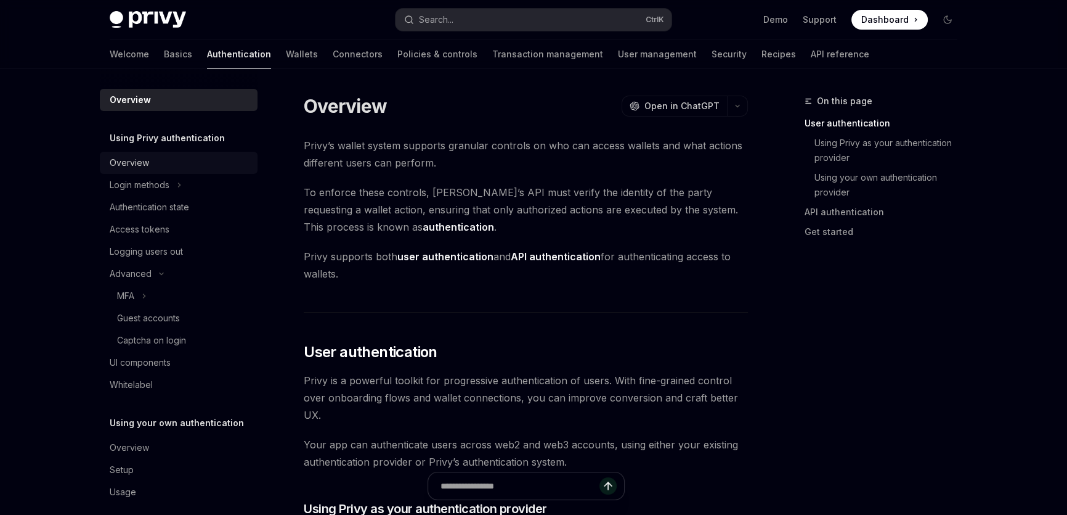
click at [197, 161] on div "Overview" at bounding box center [180, 162] width 141 height 15
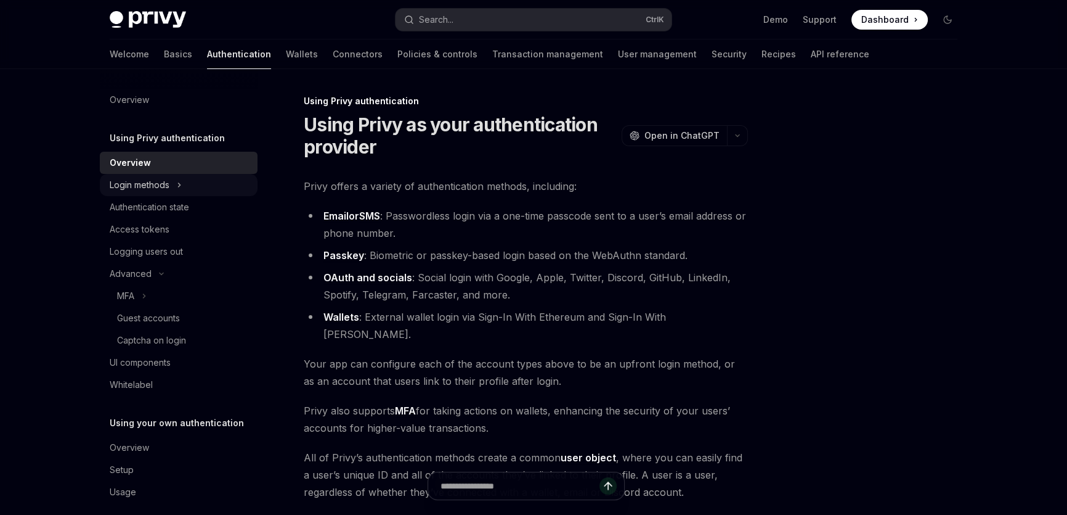
click at [200, 174] on button "Login methods" at bounding box center [179, 185] width 158 height 22
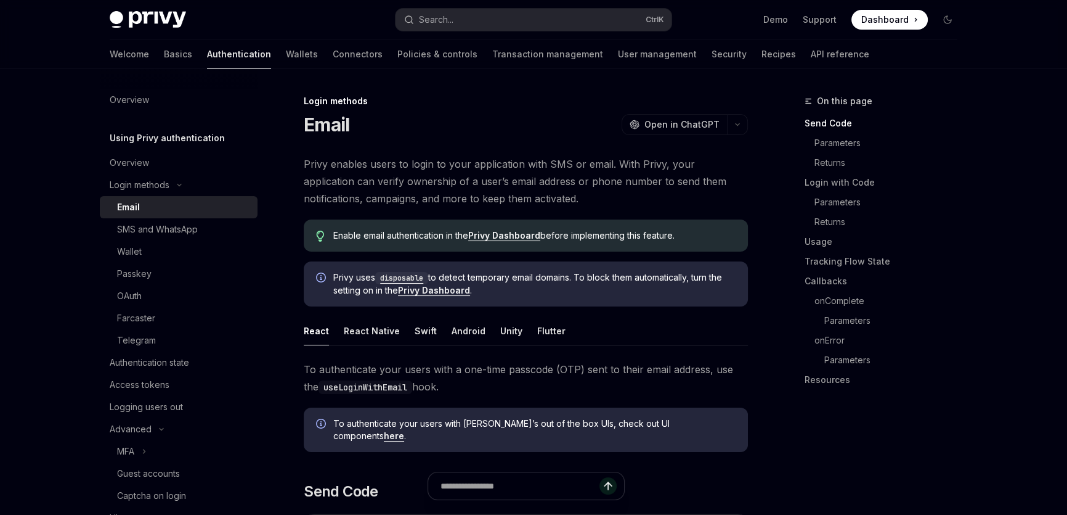
click at [210, 200] on div "Email" at bounding box center [183, 207] width 133 height 15
type textarea "*"
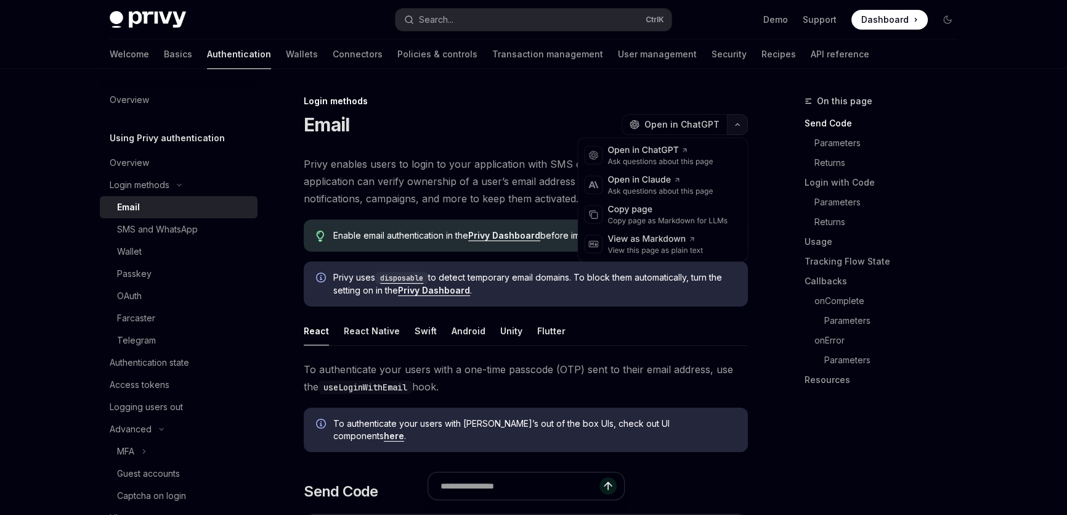
click at [745, 126] on button "button" at bounding box center [737, 124] width 21 height 21
click at [680, 219] on div "Copy page as Markdown for LLMs" at bounding box center [668, 221] width 120 height 10
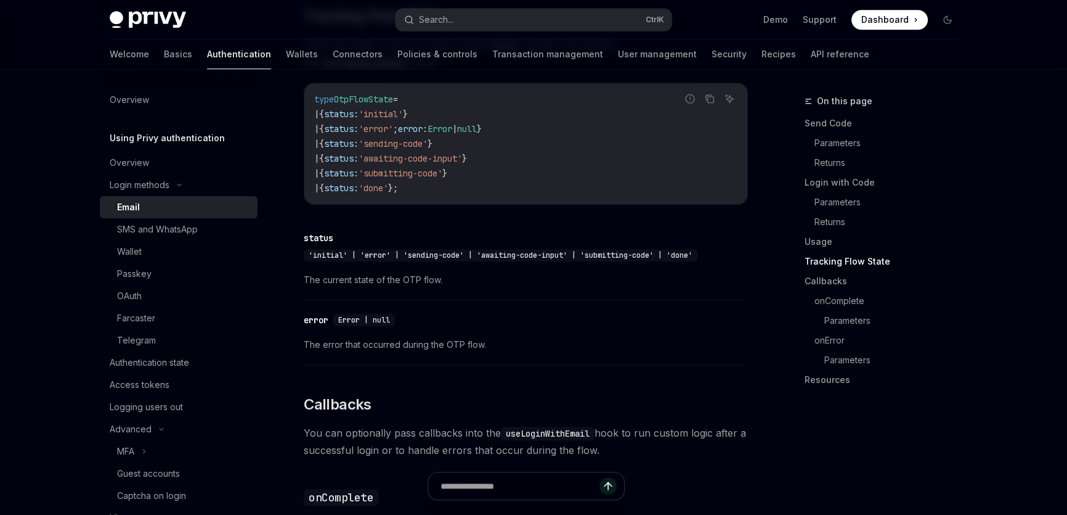
scroll to position [1960, 0]
